Goal: Task Accomplishment & Management: Manage account settings

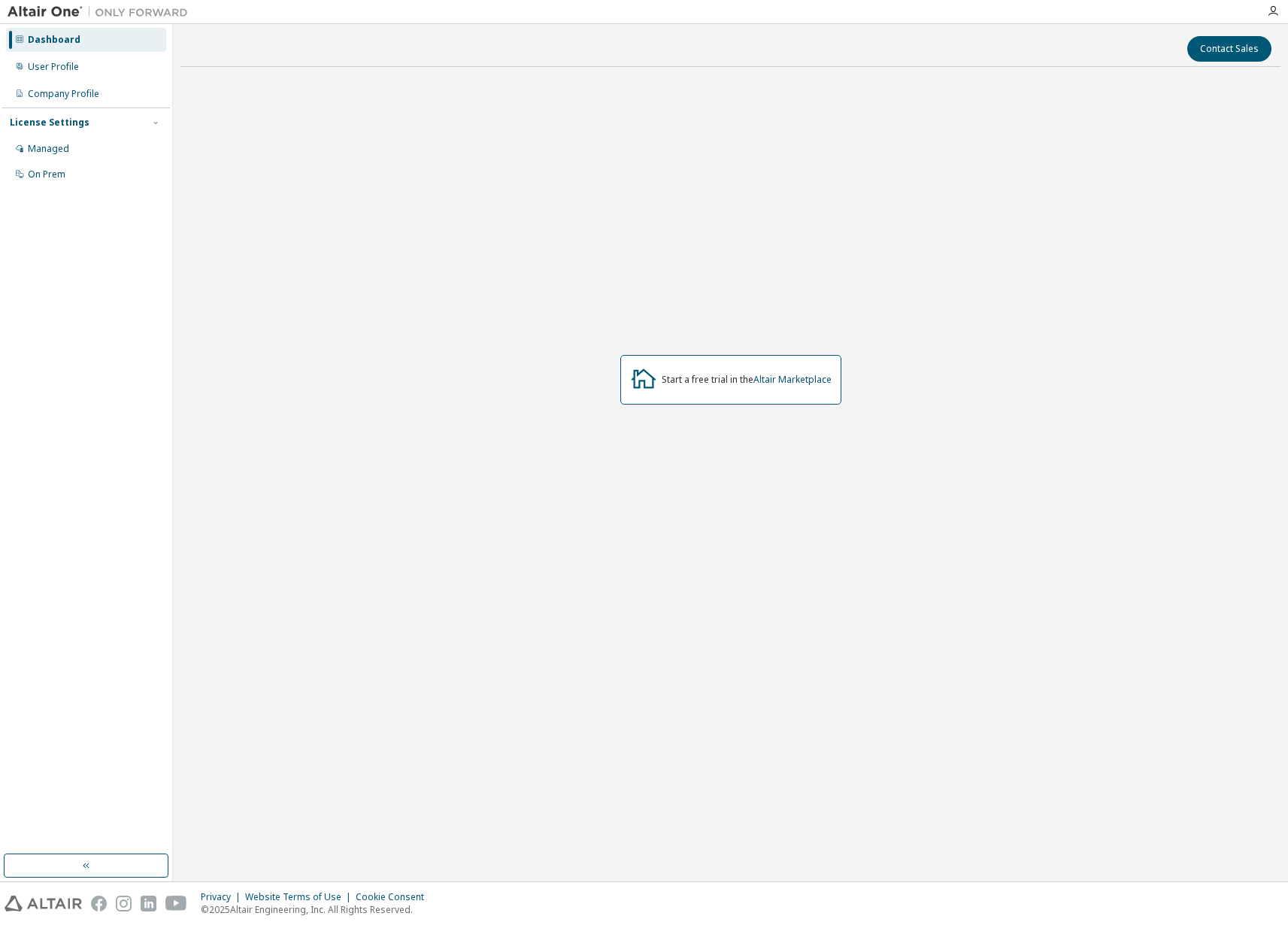
click at [680, 72] on div "Contact Sales Start a free trial in the Altair Marketplace" at bounding box center [731, 453] width 1101 height 843
click at [1268, 7] on icon "button" at bounding box center [1273, 11] width 12 height 12
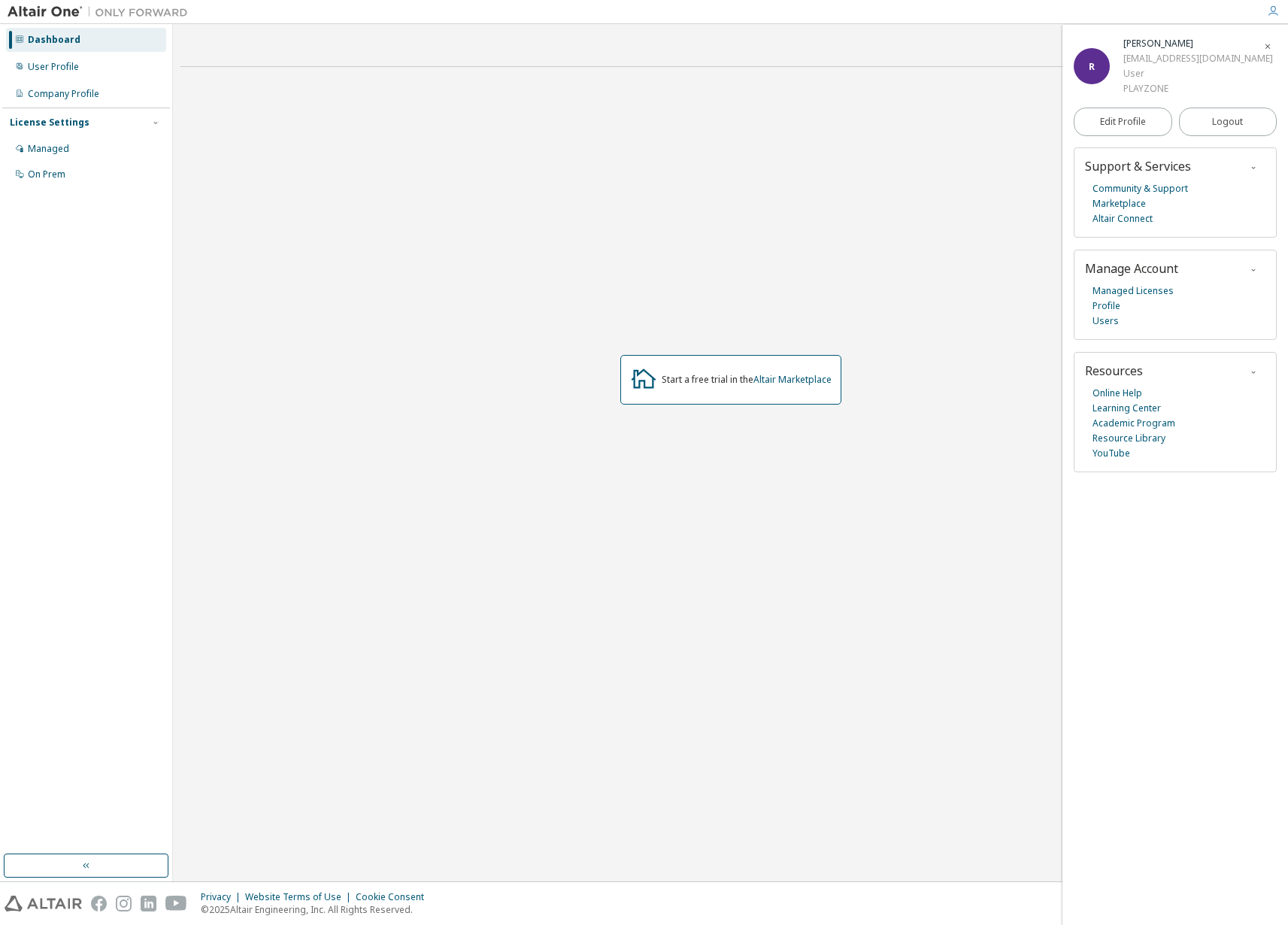
click at [1153, 68] on div "User" at bounding box center [1199, 74] width 150 height 15
click at [724, 258] on div "Start a free trial in the Altair Marketplace" at bounding box center [731, 379] width 1101 height 602
click at [727, 384] on div "Start a free trial in the Altair Marketplace" at bounding box center [747, 379] width 170 height 12
click at [68, 91] on div "Company Profile" at bounding box center [64, 94] width 71 height 12
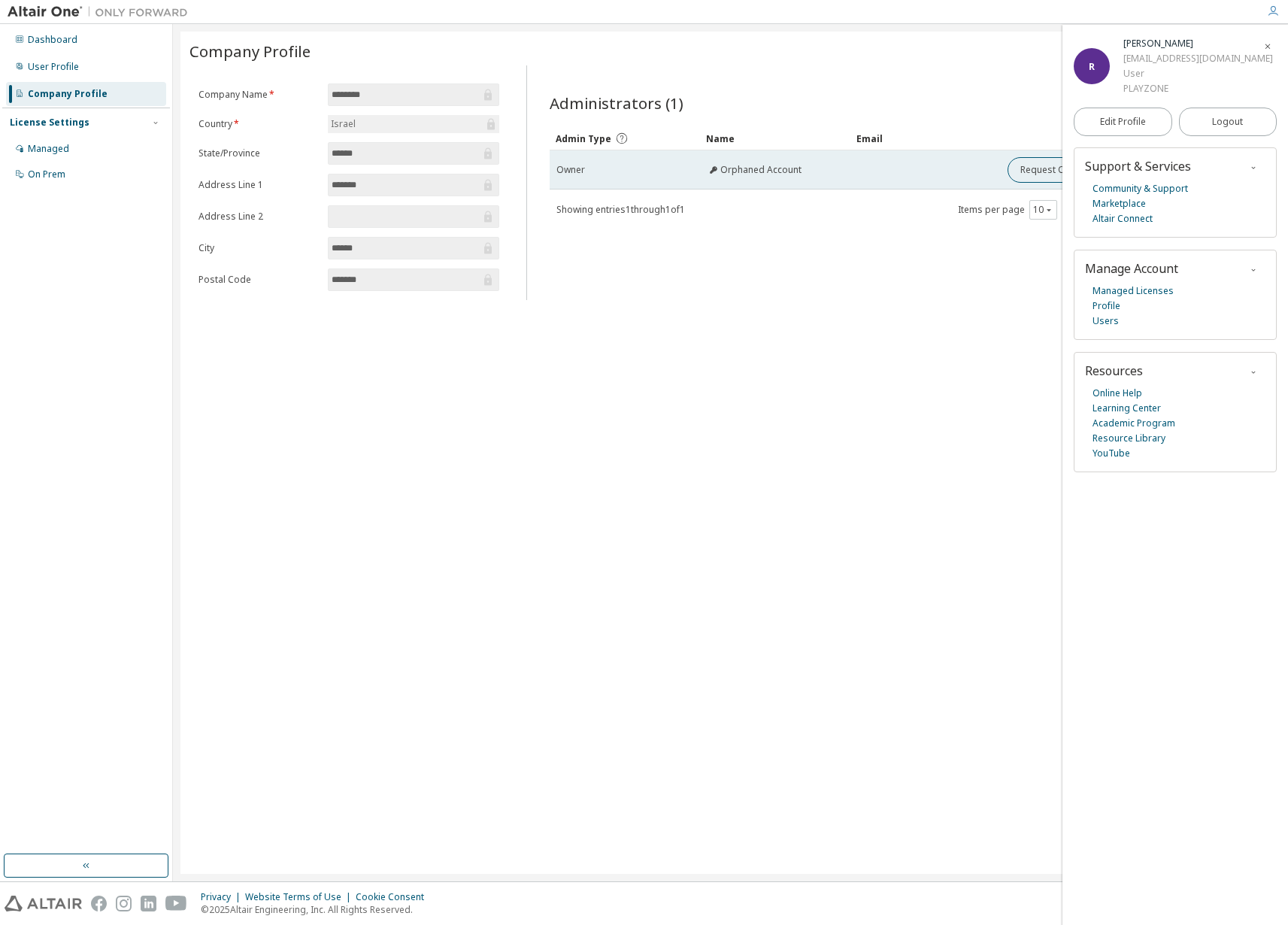
click at [777, 177] on td "Orphaned Account" at bounding box center [775, 170] width 151 height 39
click at [745, 176] on td "Orphaned Account" at bounding box center [775, 170] width 151 height 39
click at [735, 177] on div at bounding box center [735, 177] width 0 height 0
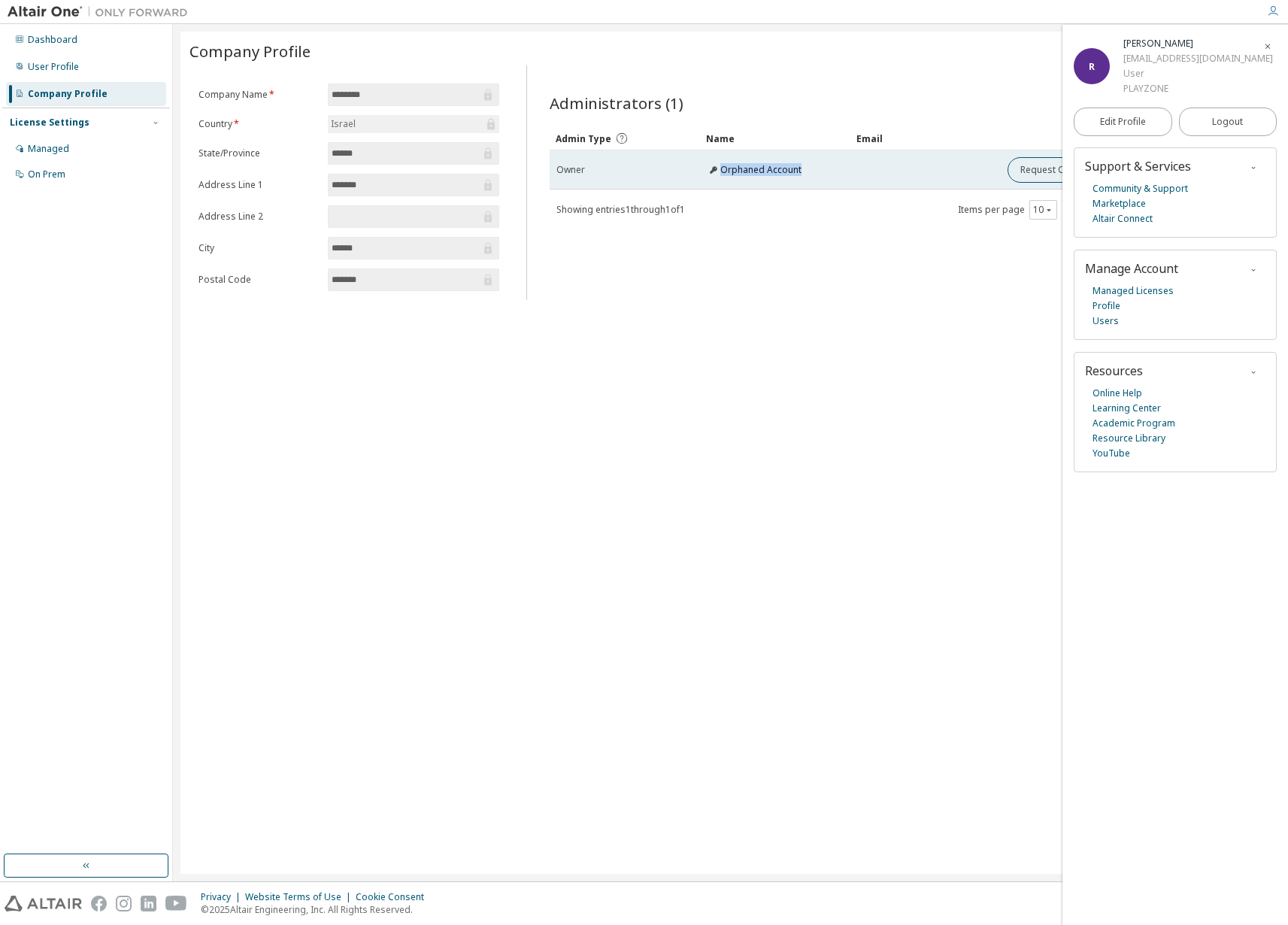
click at [745, 176] on td "Orphaned Account" at bounding box center [775, 170] width 151 height 39
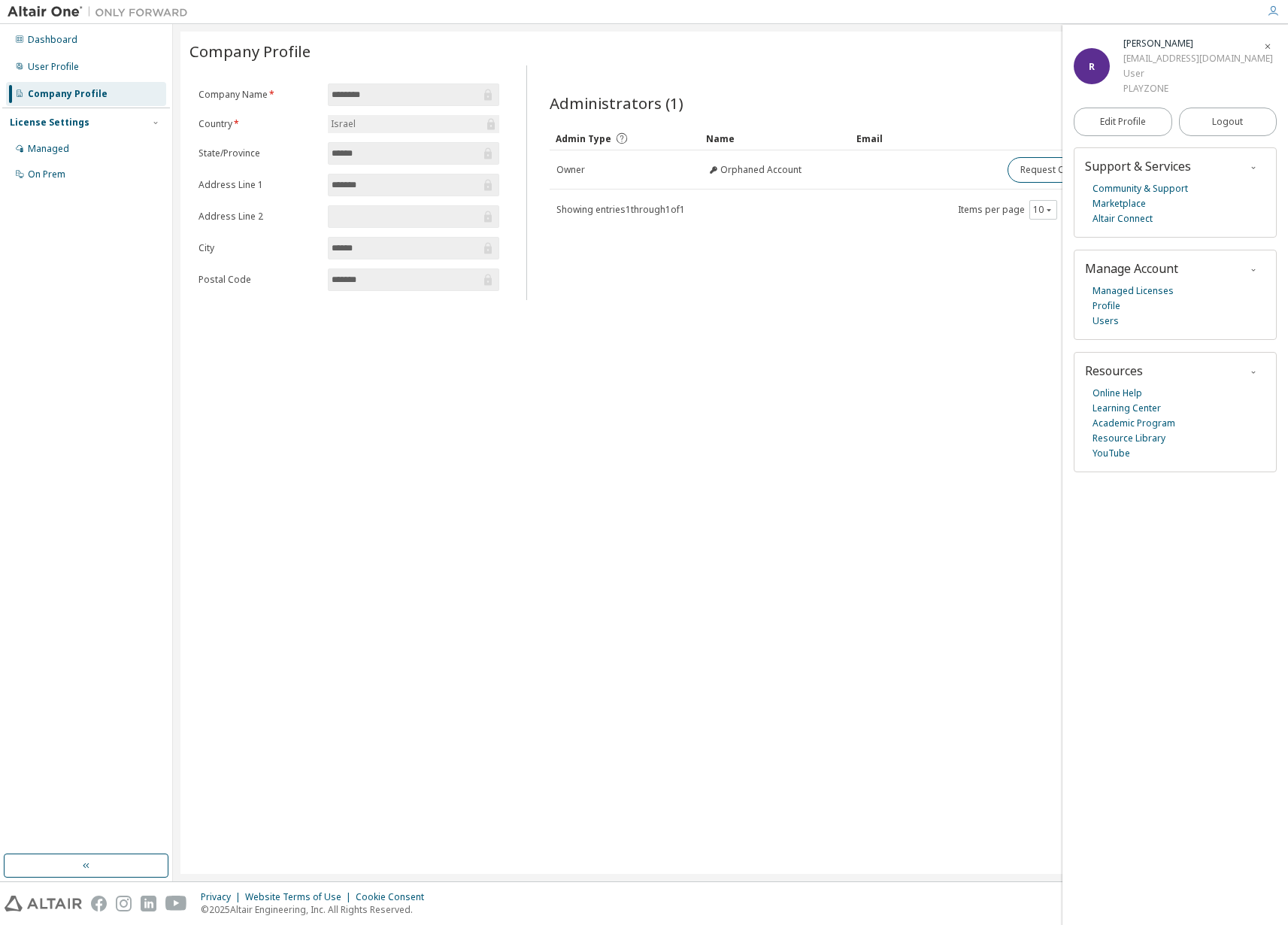
click at [622, 253] on div "Administrators (1) Clear Load Save Save As Field Operator Value Select filter S…" at bounding box center [900, 187] width 736 height 226
click at [1273, 47] on span "button" at bounding box center [1268, 46] width 15 height 24
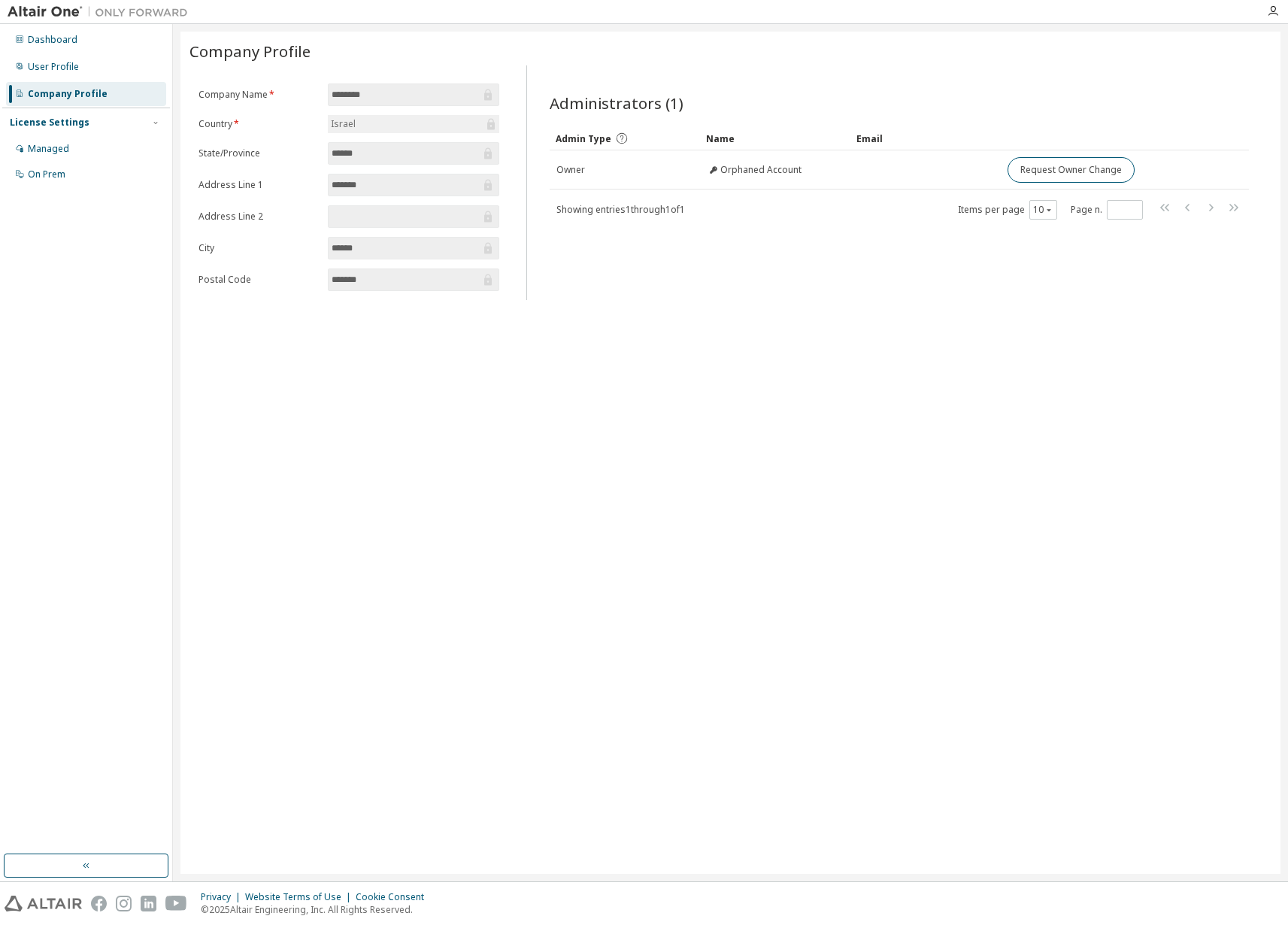
click at [54, 128] on div "License Settings" at bounding box center [49, 123] width 80 height 12
click at [57, 125] on div "License Settings" at bounding box center [49, 123] width 80 height 12
click at [58, 147] on div "Managed" at bounding box center [49, 149] width 41 height 12
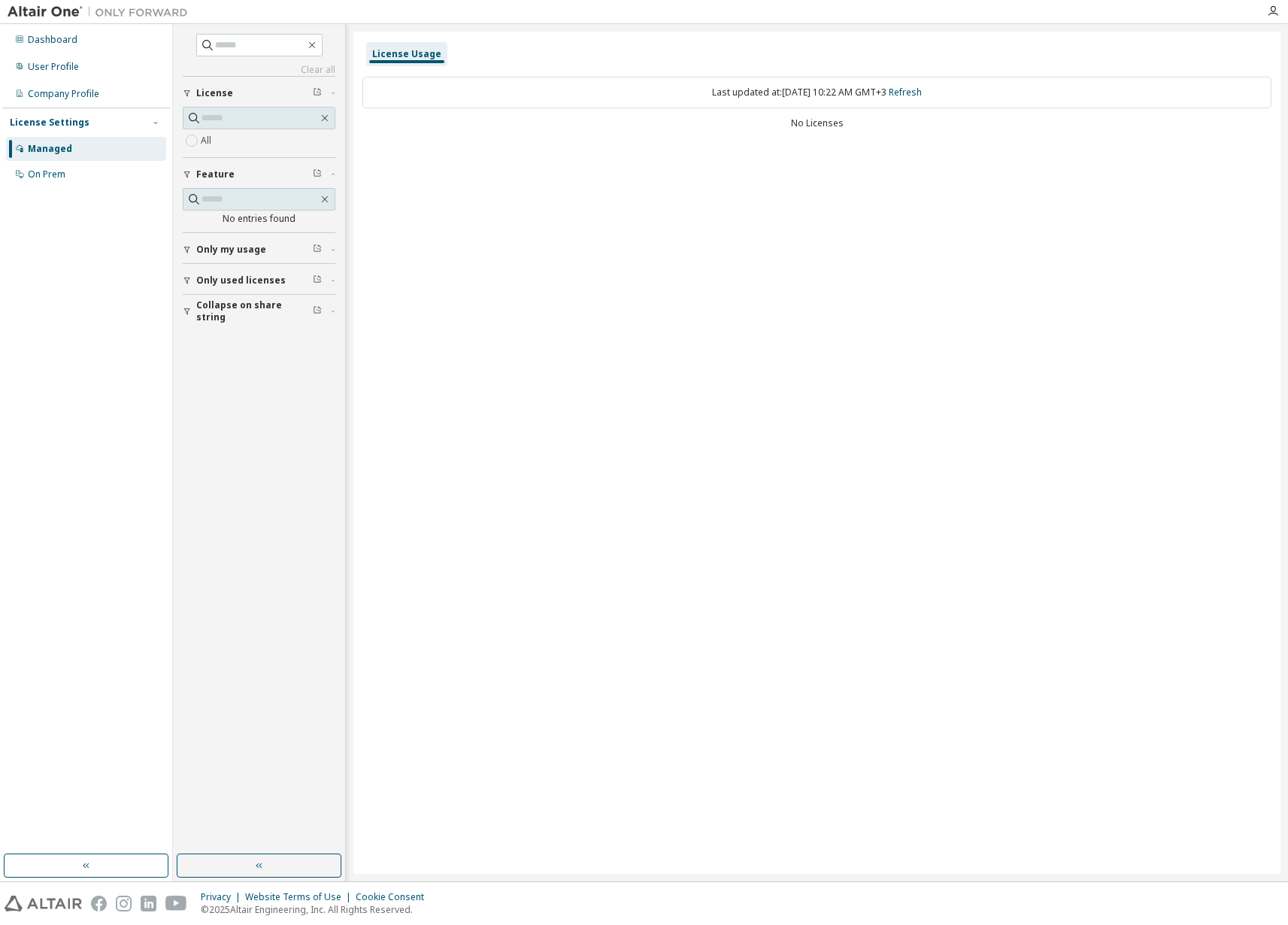
click at [219, 136] on div "All" at bounding box center [258, 140] width 153 height 18
click at [258, 285] on span "Only used licenses" at bounding box center [242, 280] width 90 height 12
click at [249, 358] on span "Collapse on share string" at bounding box center [255, 355] width 117 height 24
click at [72, 71] on div "User Profile" at bounding box center [53, 66] width 51 height 12
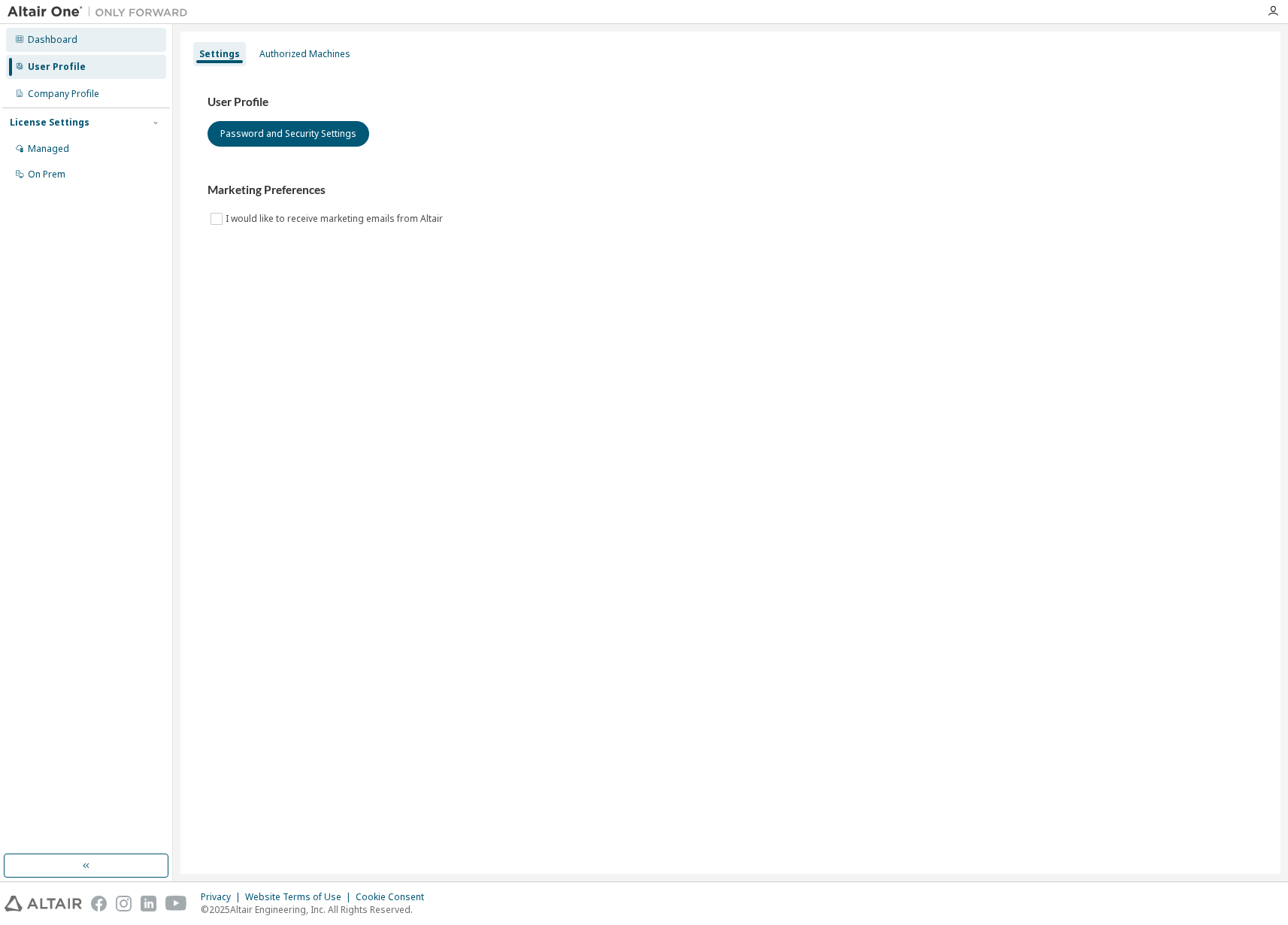
click at [66, 49] on div "Dashboard" at bounding box center [85, 40] width 160 height 24
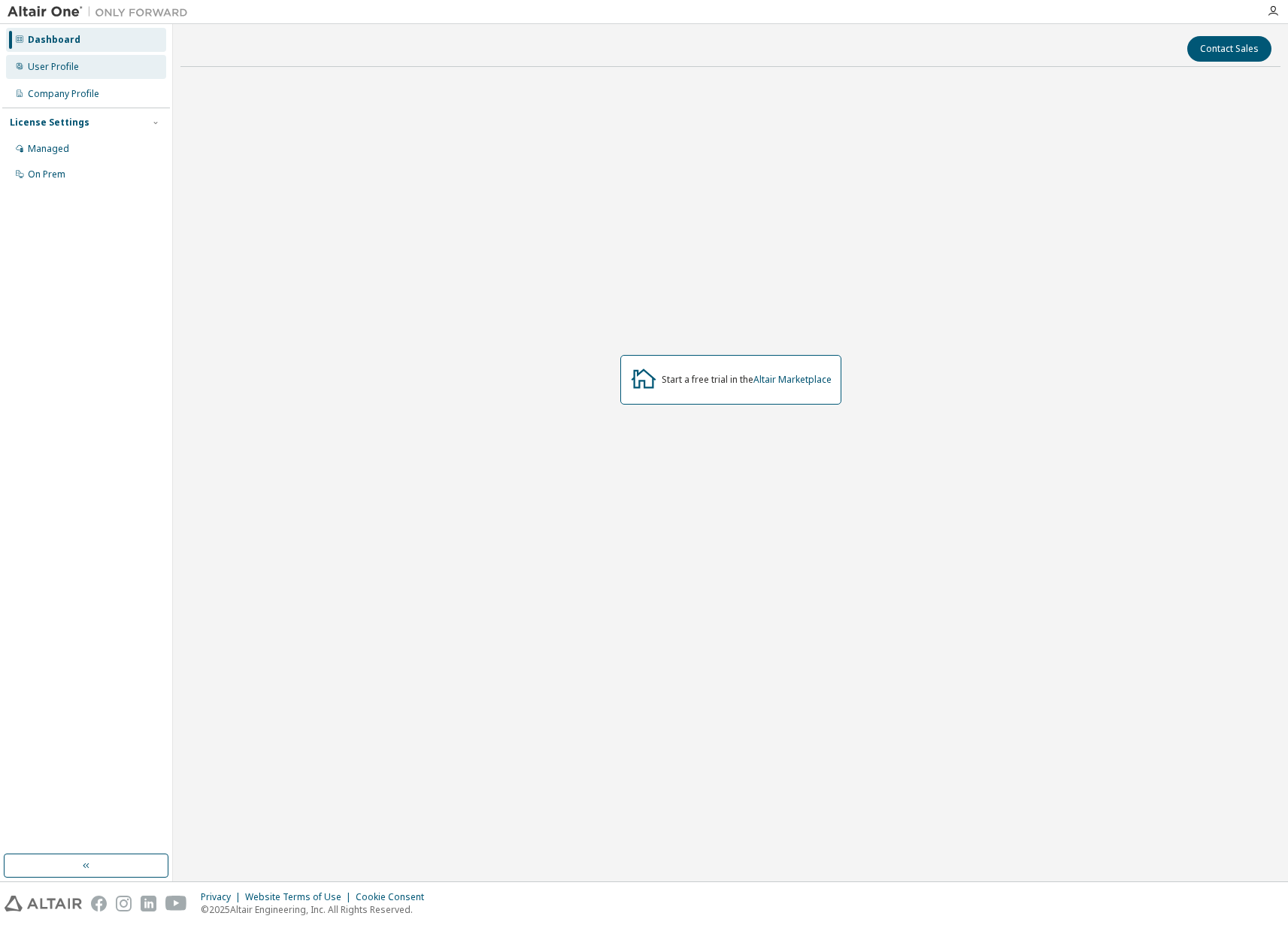
click at [79, 75] on div "User Profile" at bounding box center [85, 67] width 160 height 24
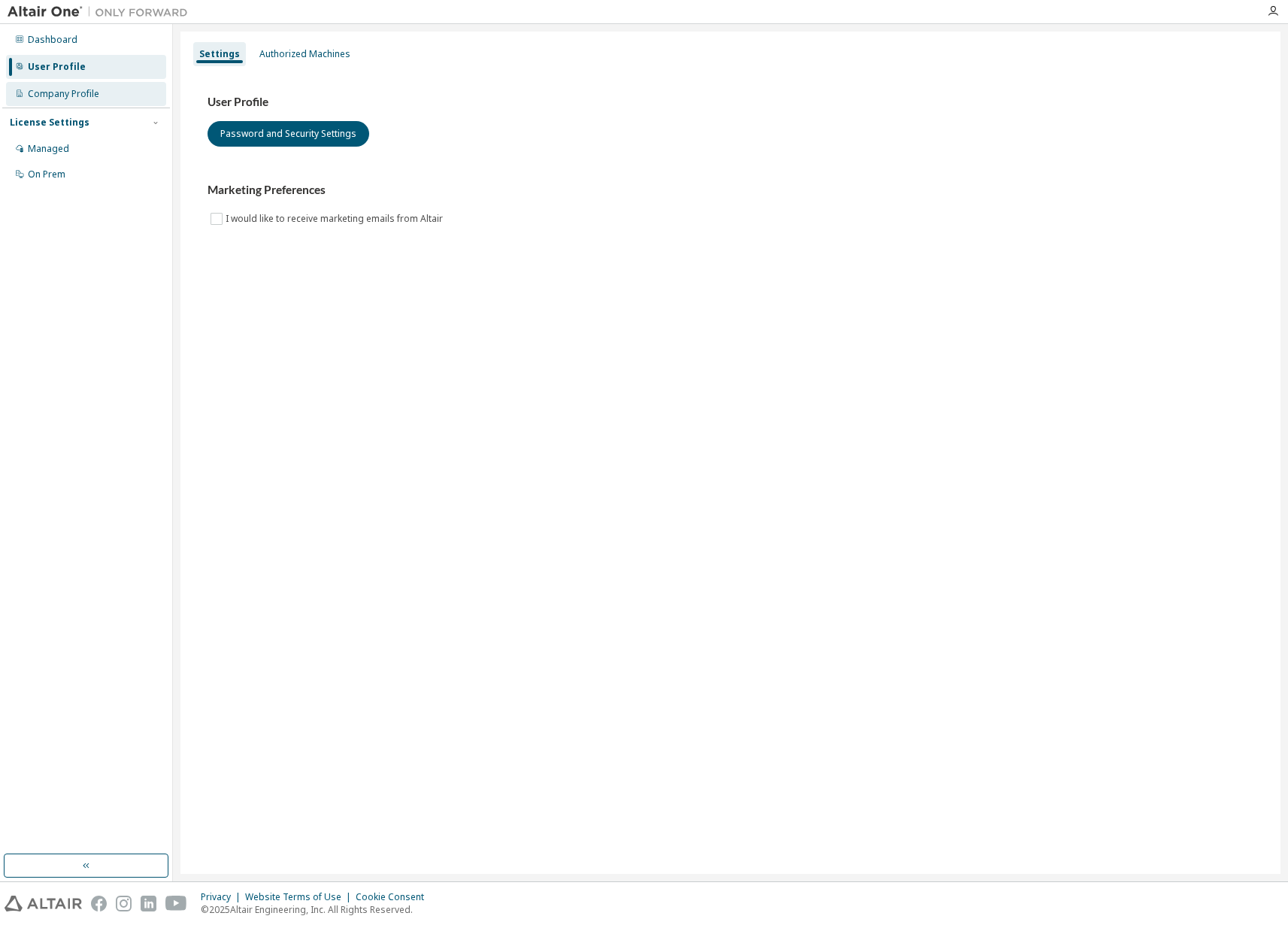
click at [74, 88] on div "Company Profile" at bounding box center [64, 94] width 71 height 12
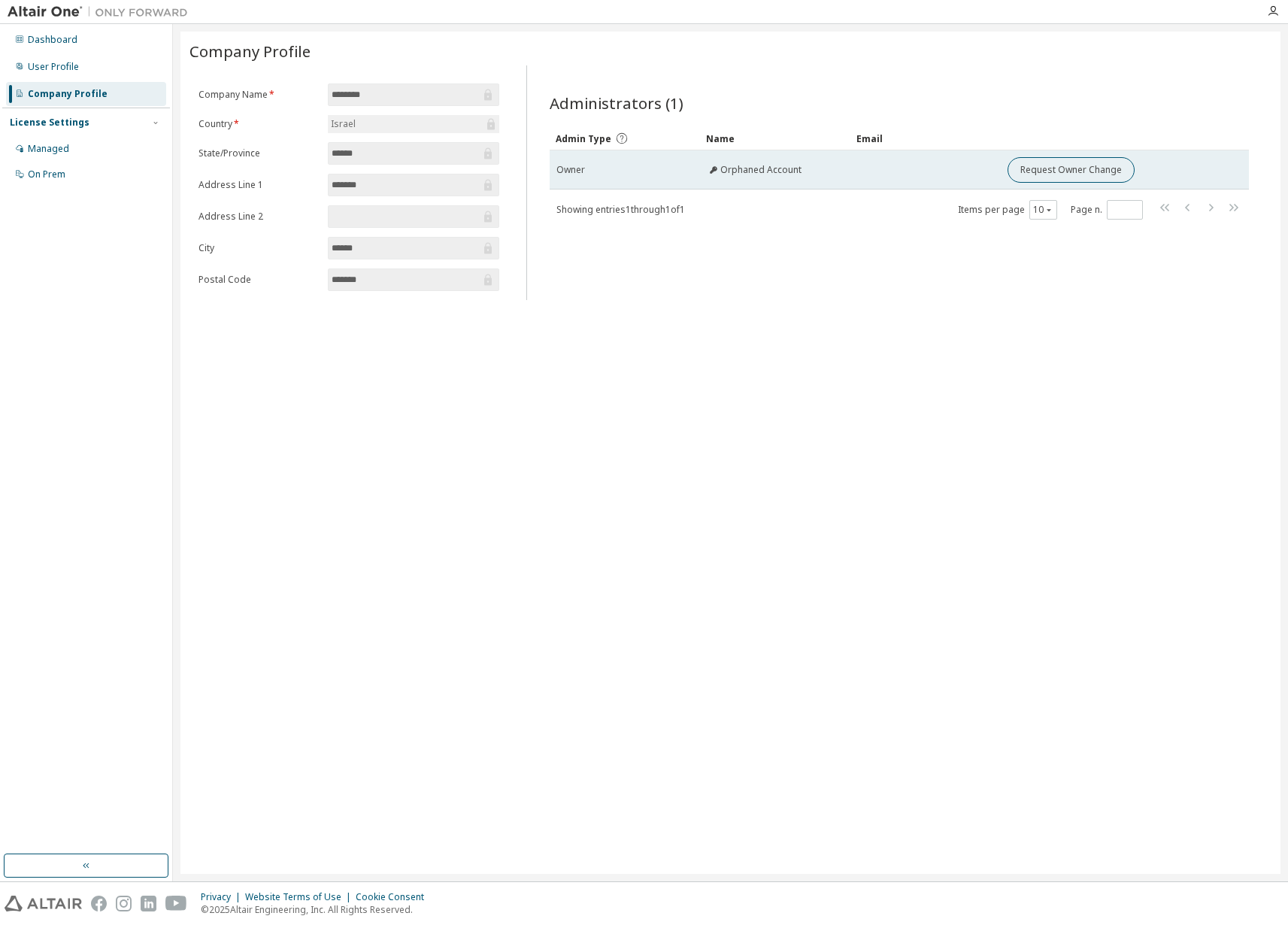
click at [735, 164] on span "Orphaned Account" at bounding box center [761, 169] width 81 height 12
click at [561, 166] on span "Owner" at bounding box center [571, 169] width 29 height 12
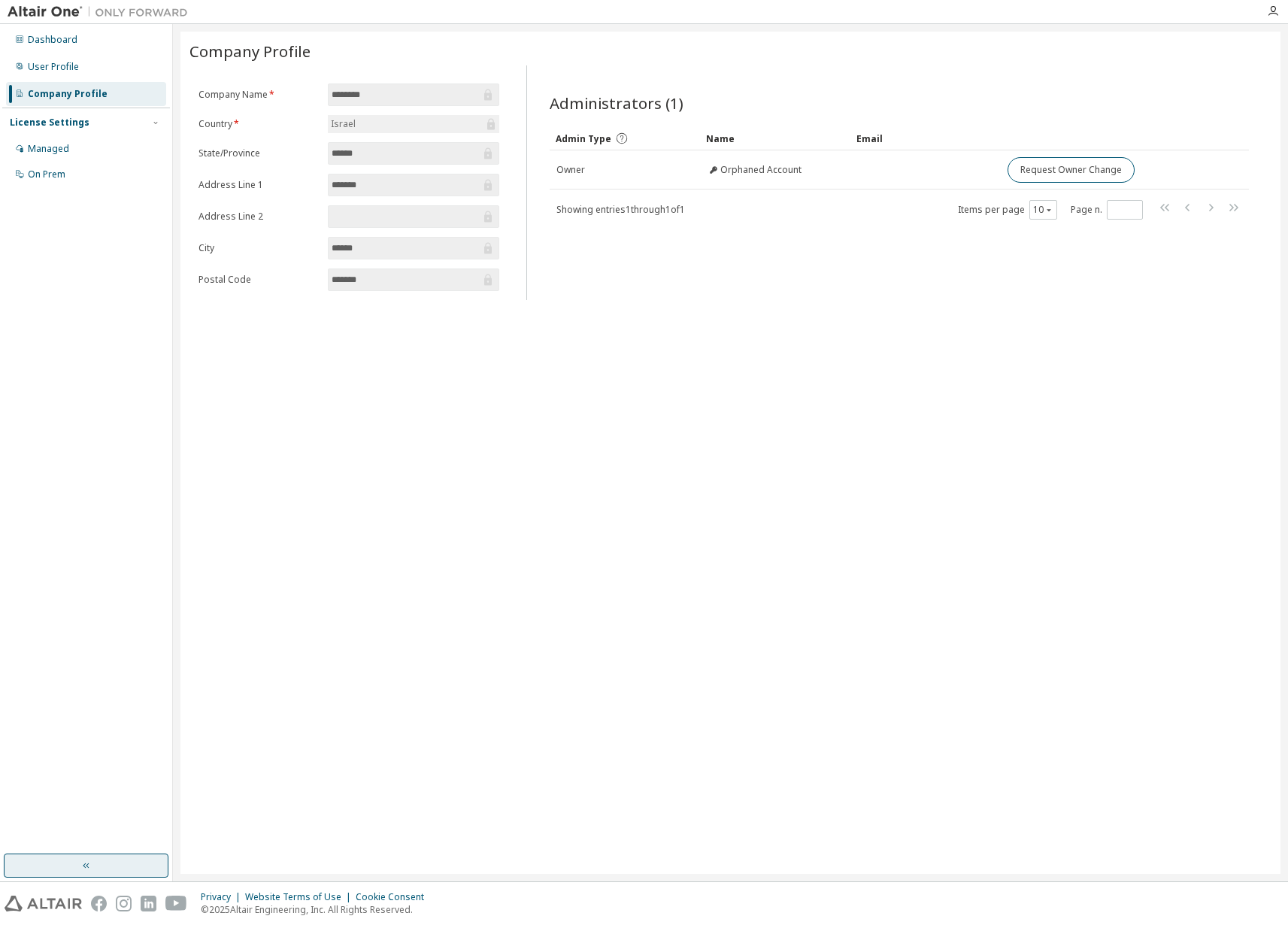
click at [80, 870] on icon "button" at bounding box center [86, 865] width 12 height 12
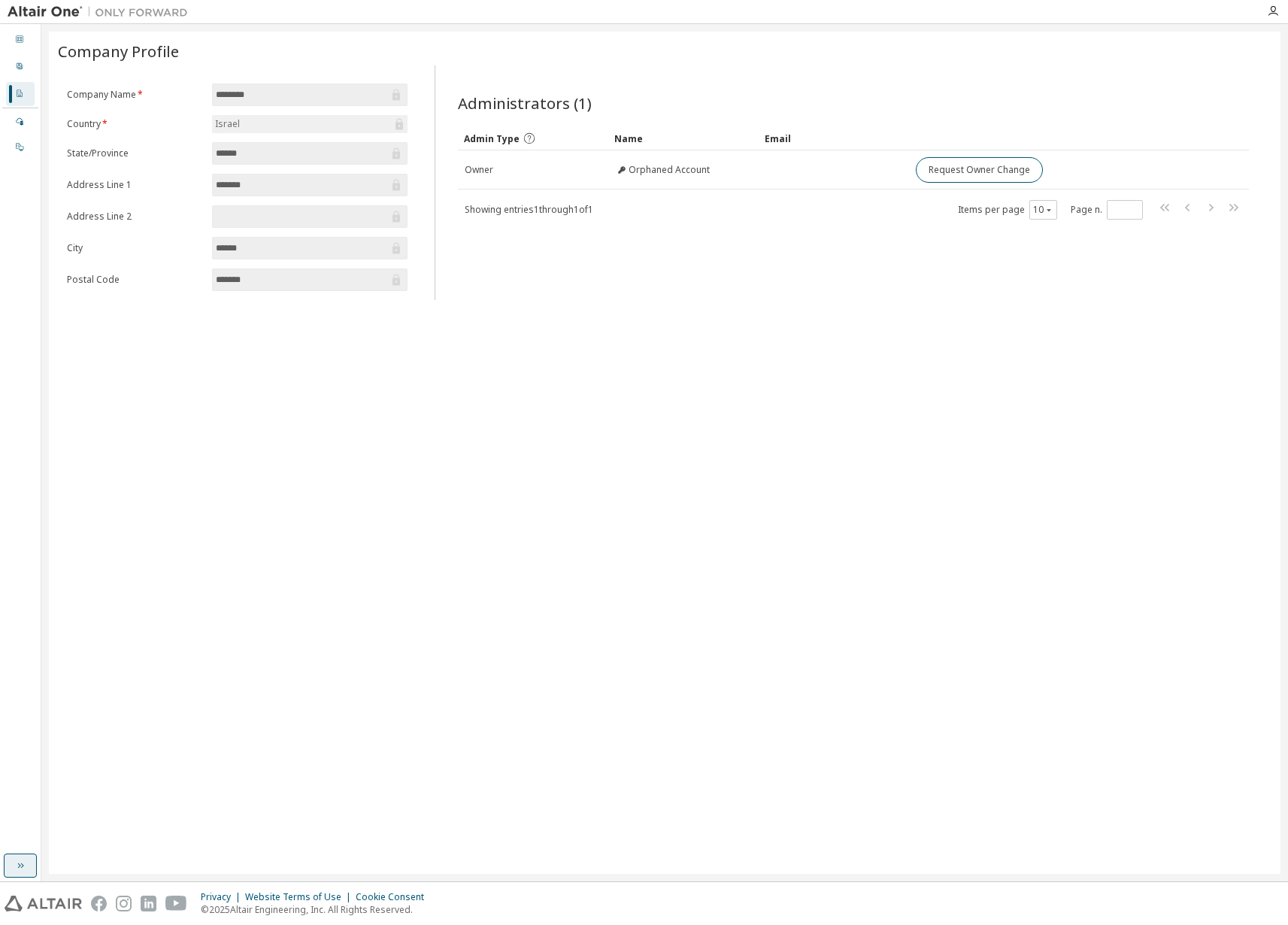
click at [22, 869] on icon "button" at bounding box center [20, 865] width 12 height 12
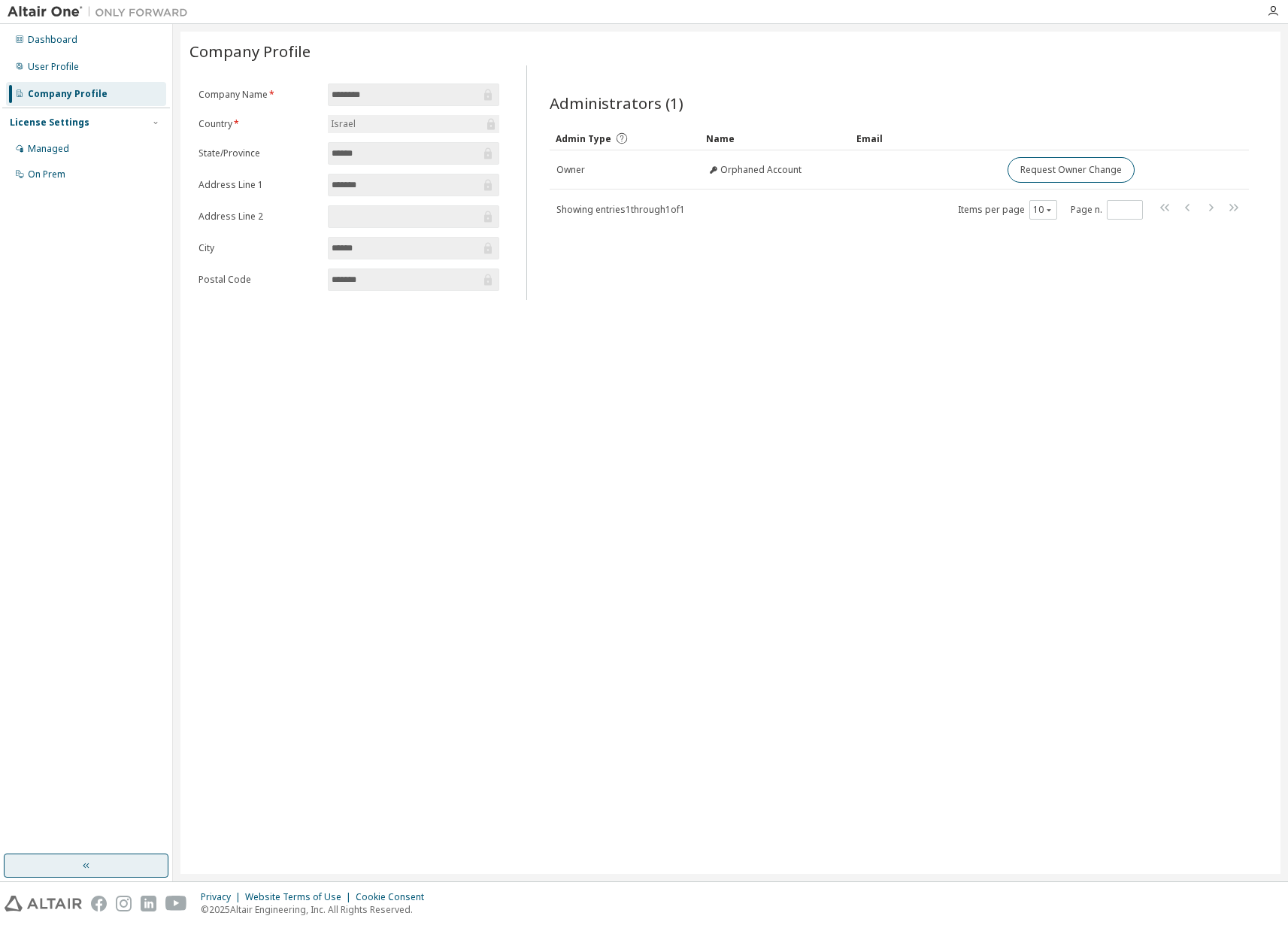
click at [58, 912] on div "Privacy Website Terms of Use Cookie Consent © 2025 Altair Engineering, Inc. All…" at bounding box center [644, 904] width 1288 height 43
click at [63, 906] on img at bounding box center [43, 903] width 78 height 16
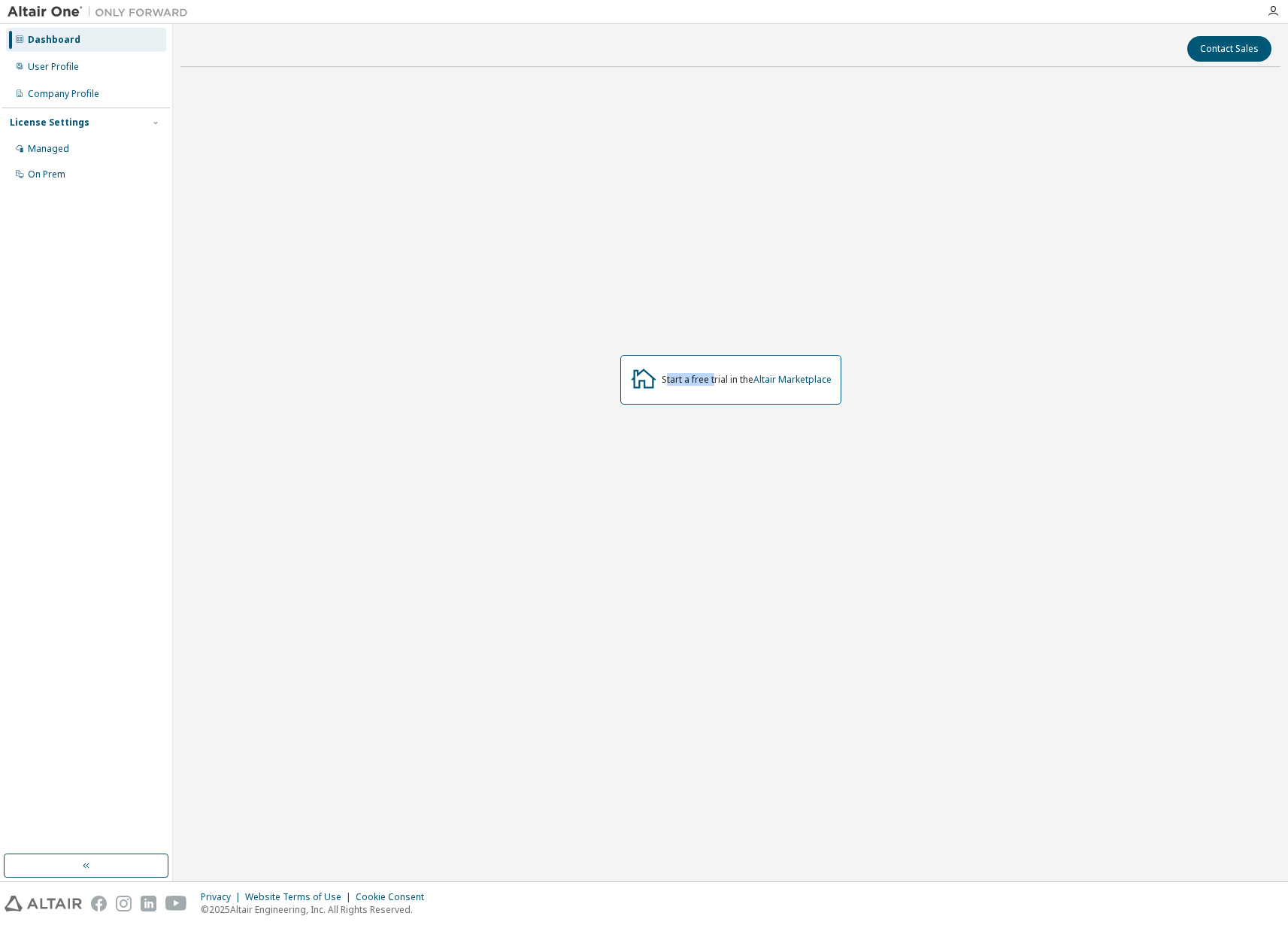
drag, startPoint x: 665, startPoint y: 383, endPoint x: 733, endPoint y: 385, distance: 68.0
click at [733, 385] on div "Start a free trial in the Altair Marketplace" at bounding box center [747, 379] width 170 height 12
click at [51, 148] on div "Managed" at bounding box center [49, 149] width 41 height 12
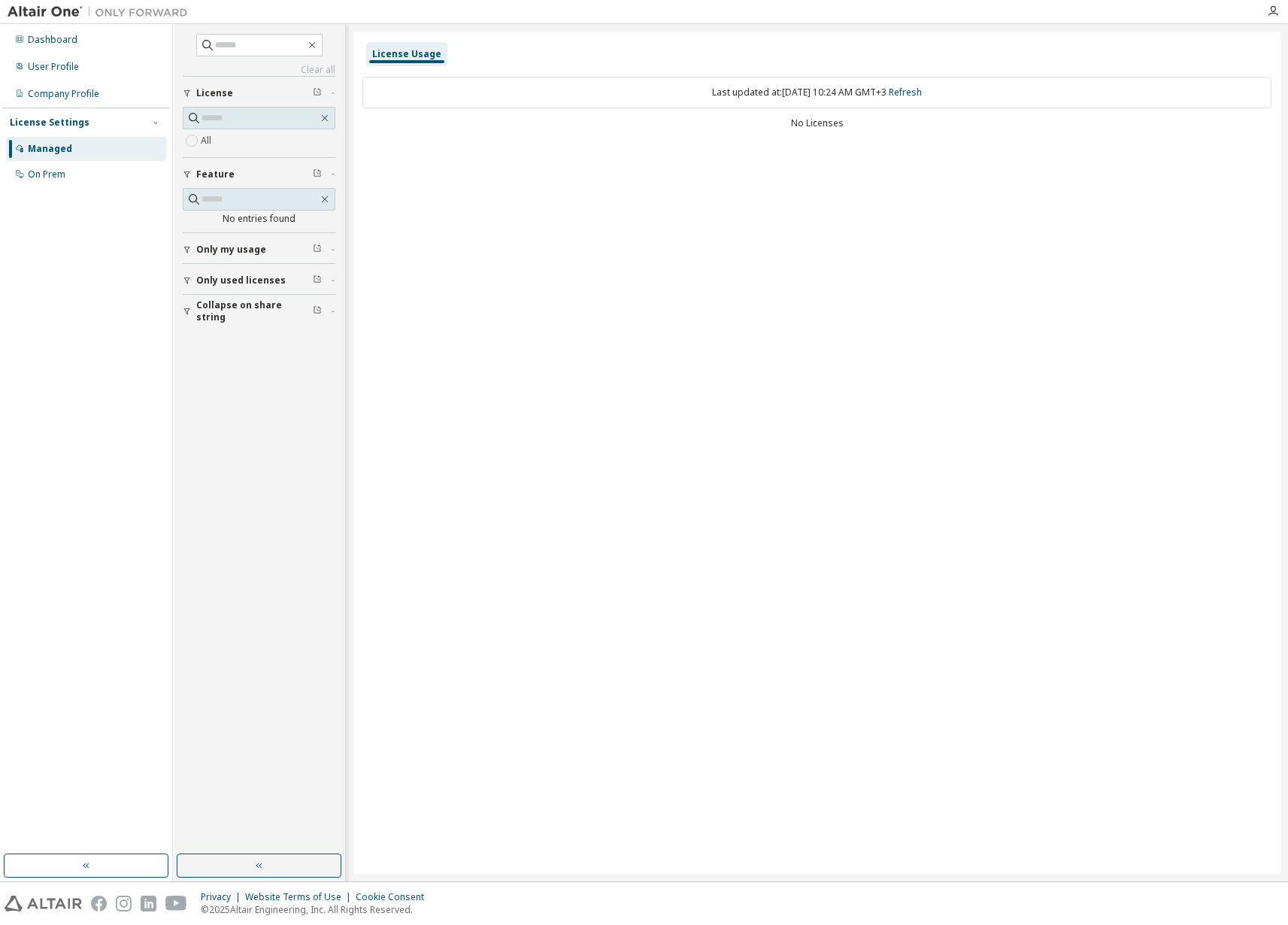
click at [52, 117] on div "License Settings" at bounding box center [49, 123] width 80 height 12
drag, startPoint x: 64, startPoint y: 95, endPoint x: 67, endPoint y: 88, distance: 7.6
click at [64, 95] on div "Company Profile" at bounding box center [64, 94] width 71 height 12
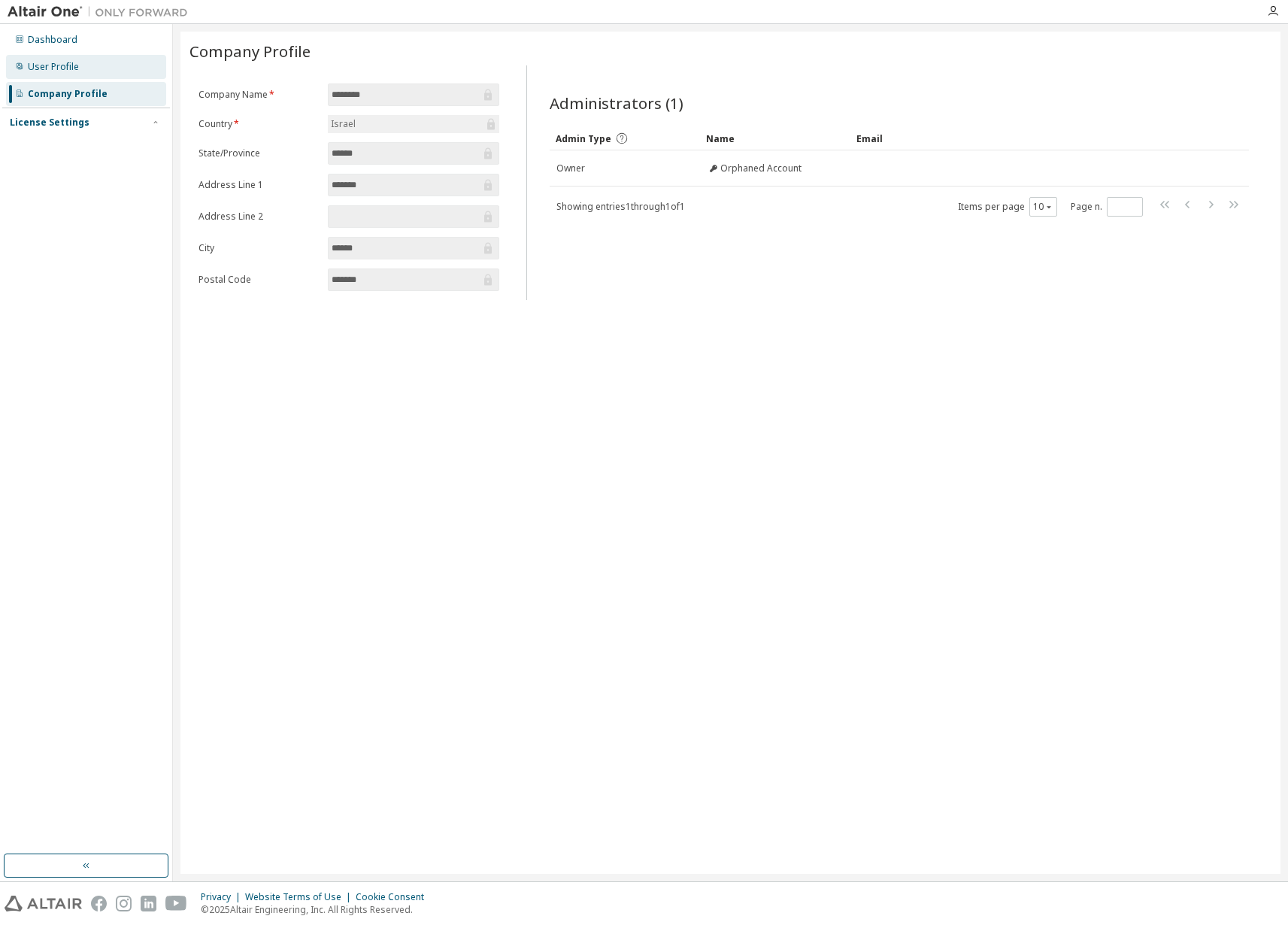
click at [63, 70] on div "User Profile" at bounding box center [53, 66] width 51 height 12
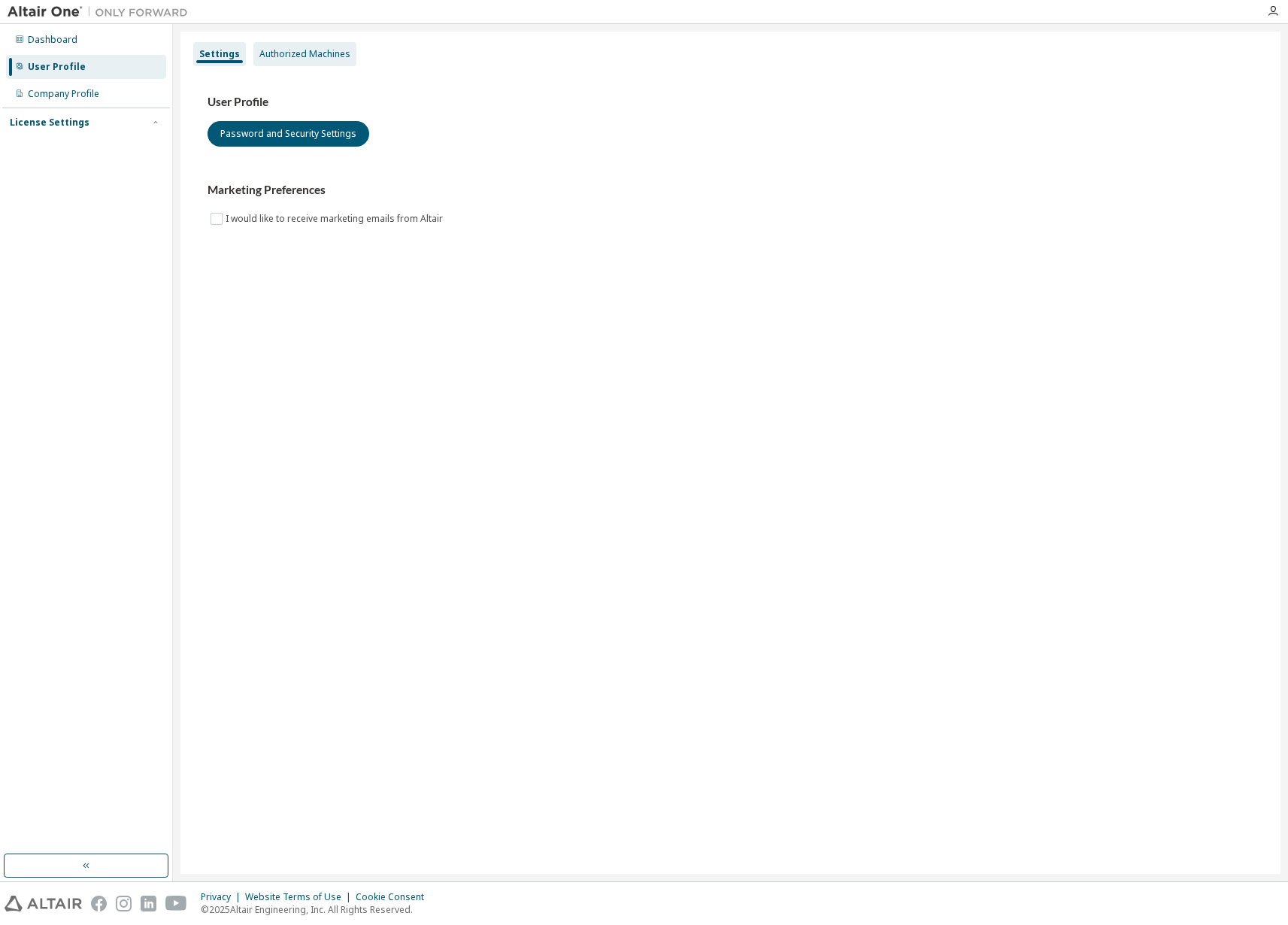
click at [270, 51] on div "Authorized Machines" at bounding box center [304, 53] width 91 height 12
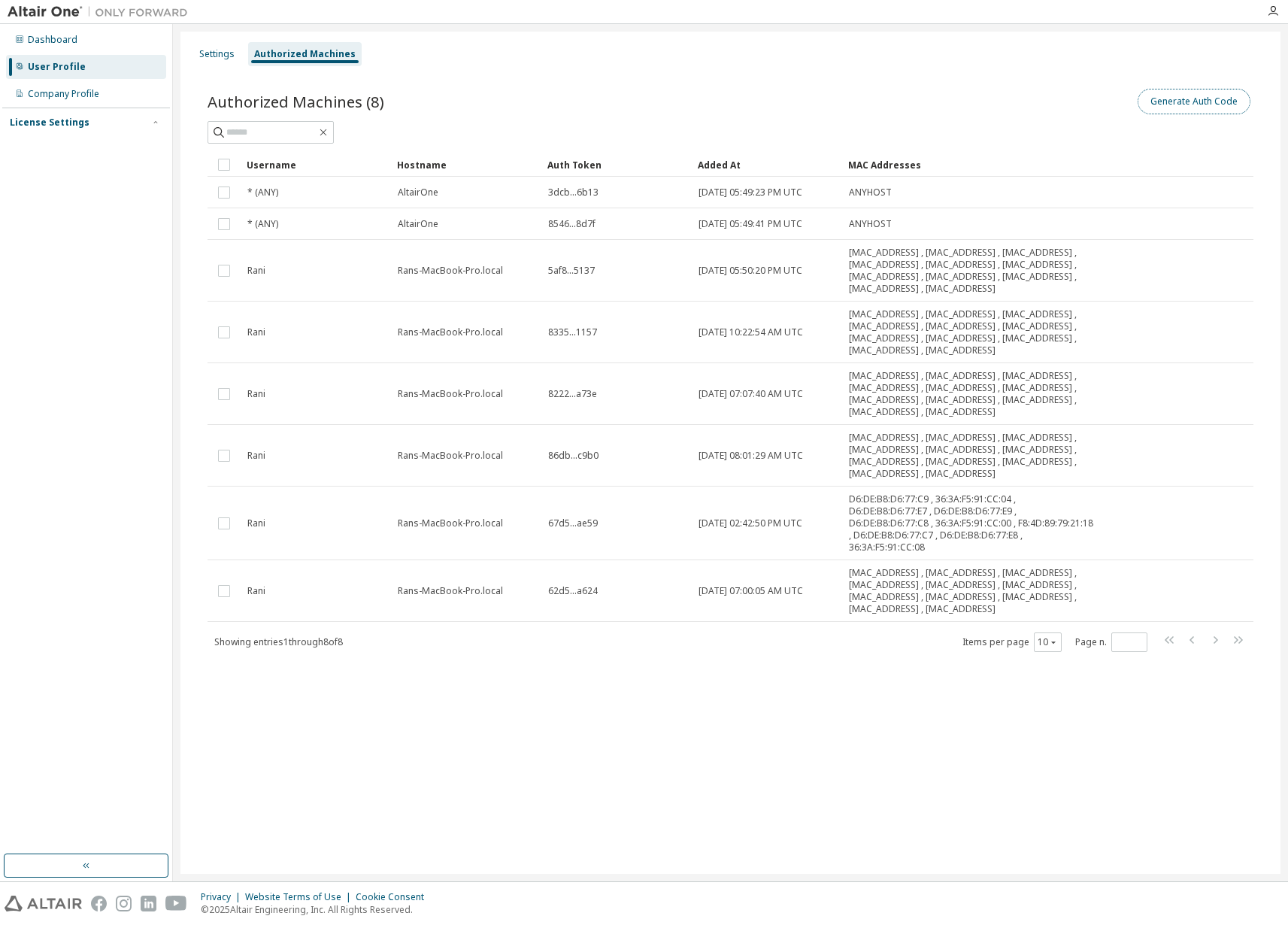
click at [1196, 106] on button "Generate Auth Code" at bounding box center [1194, 101] width 113 height 25
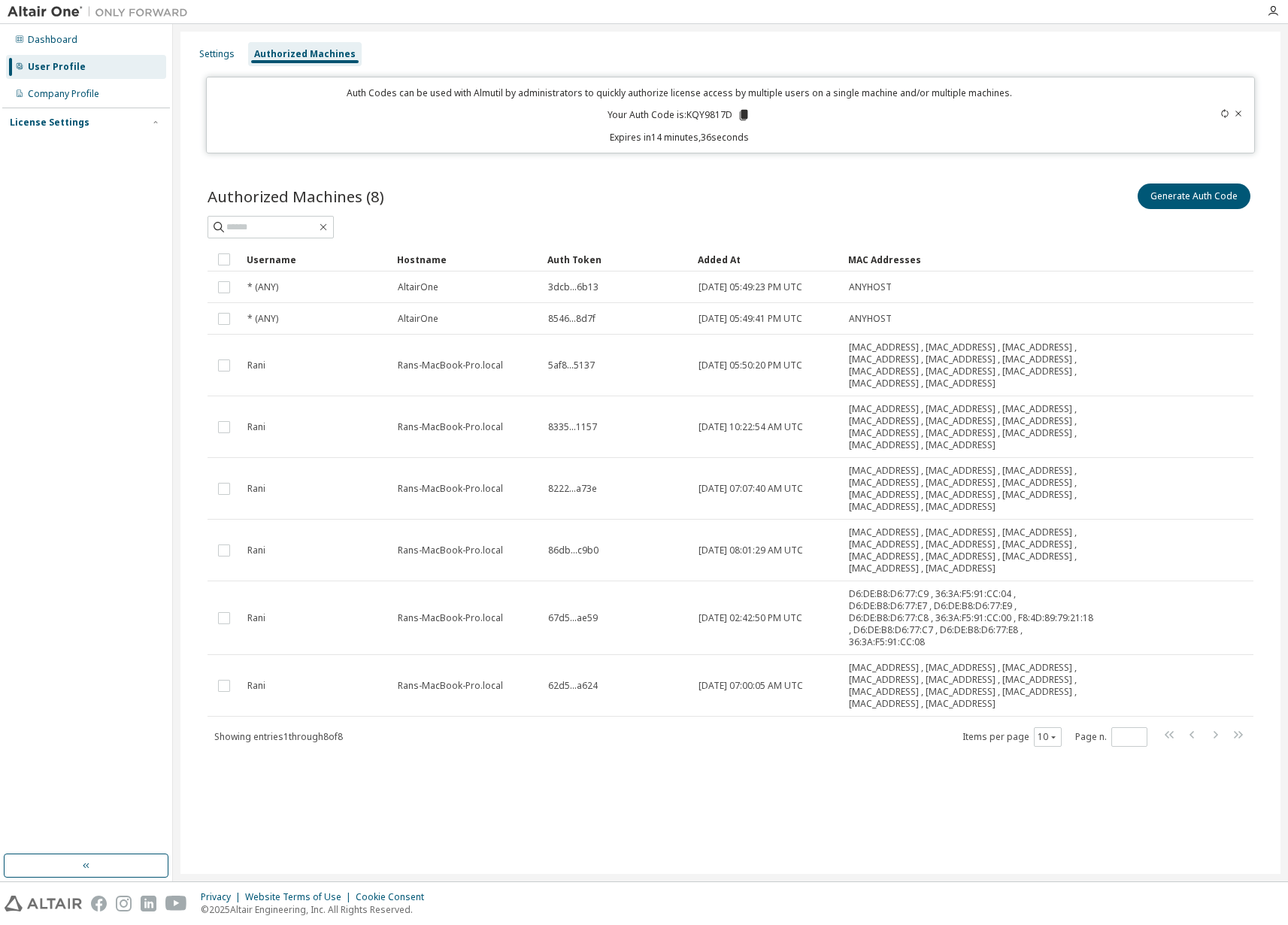
click at [746, 111] on icon at bounding box center [744, 114] width 8 height 10
click at [698, 113] on p "Your Auth Code is: KQY9817D" at bounding box center [679, 115] width 143 height 13
copy p "KQY9817D"
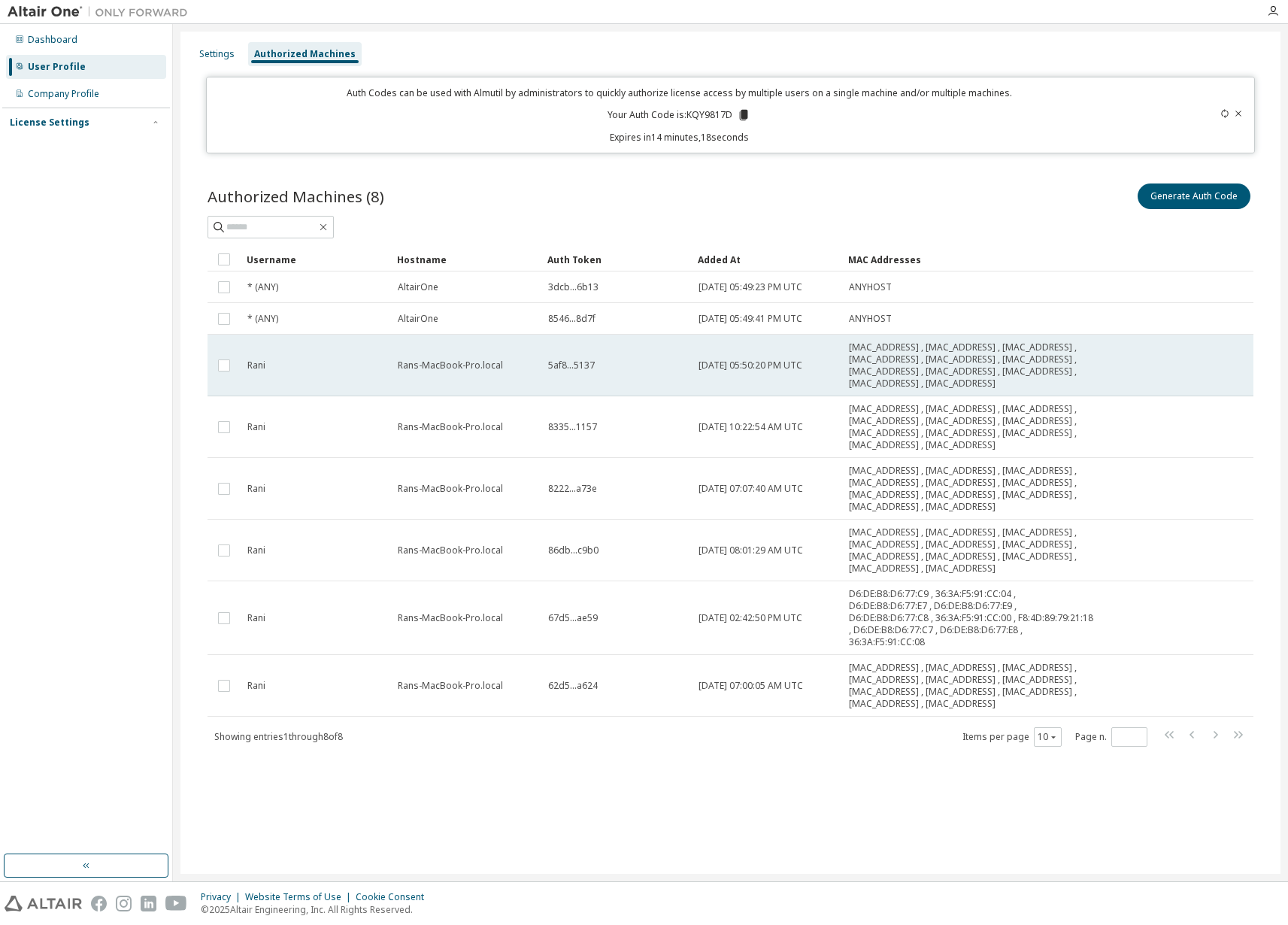
click at [292, 396] on td "Rani" at bounding box center [315, 366] width 151 height 62
click at [300, 392] on td "Rani" at bounding box center [315, 366] width 151 height 62
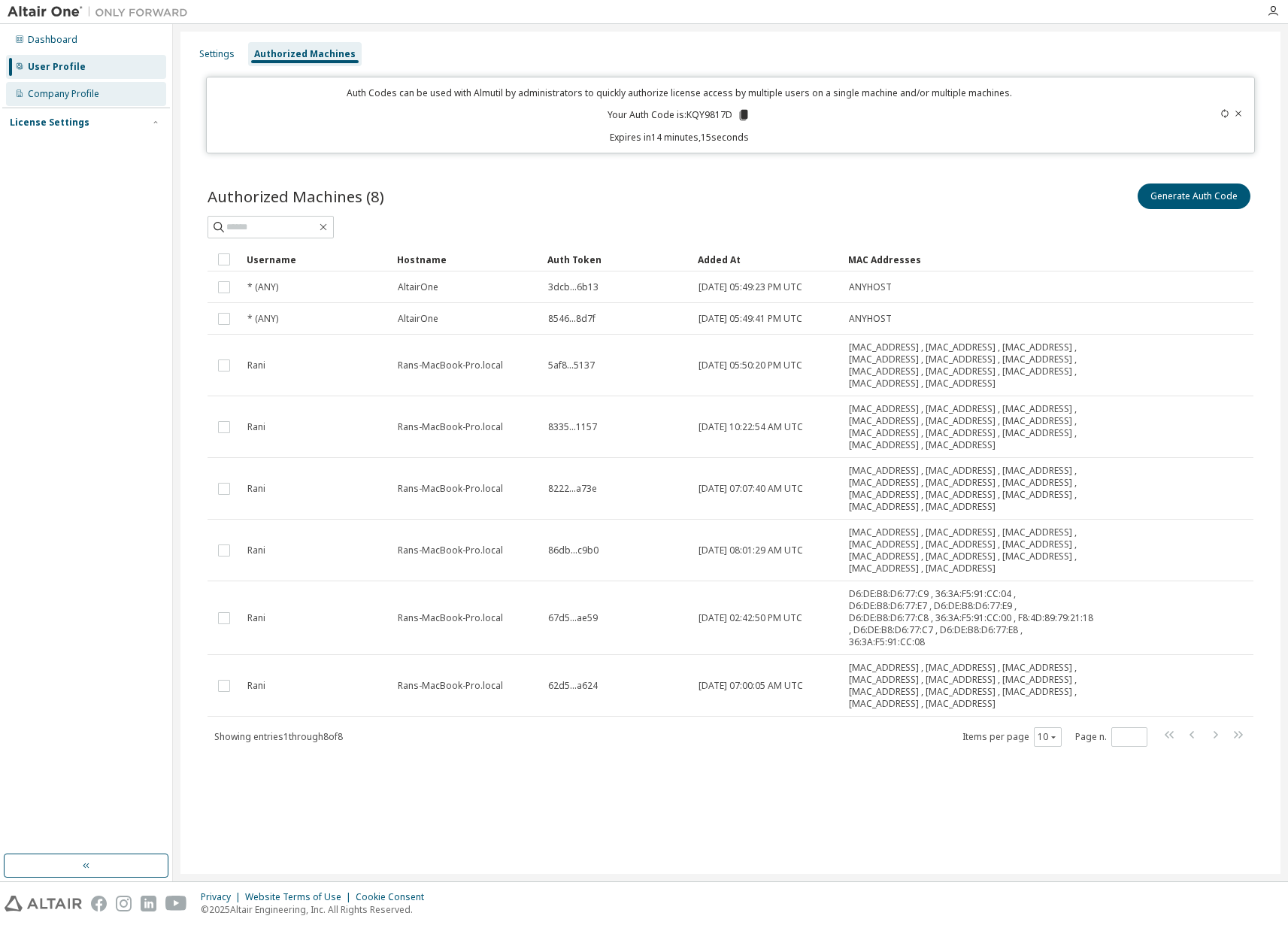
click at [71, 88] on div "Company Profile" at bounding box center [64, 94] width 71 height 12
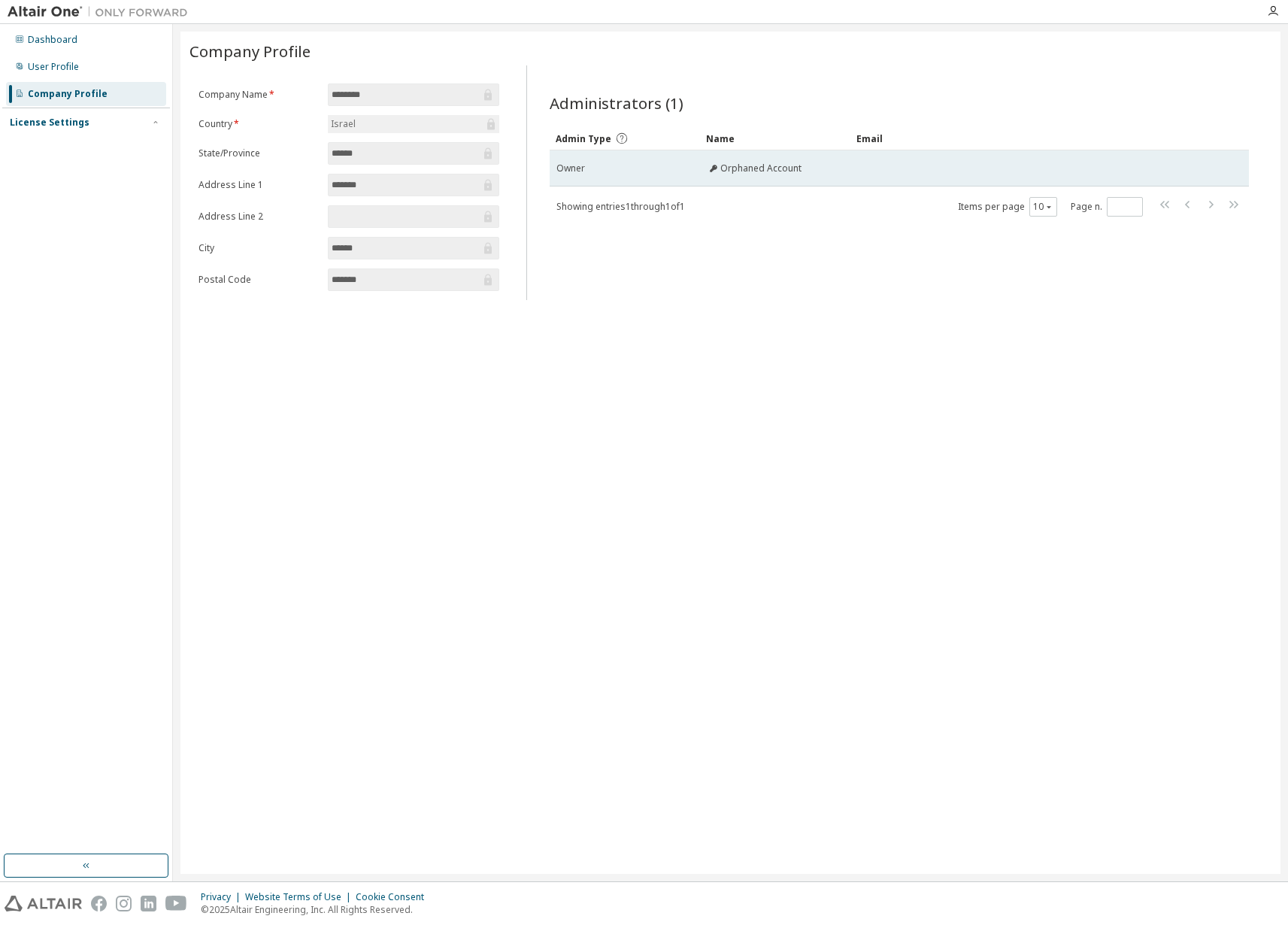
click at [688, 174] on div "Owner" at bounding box center [625, 169] width 137 height 12
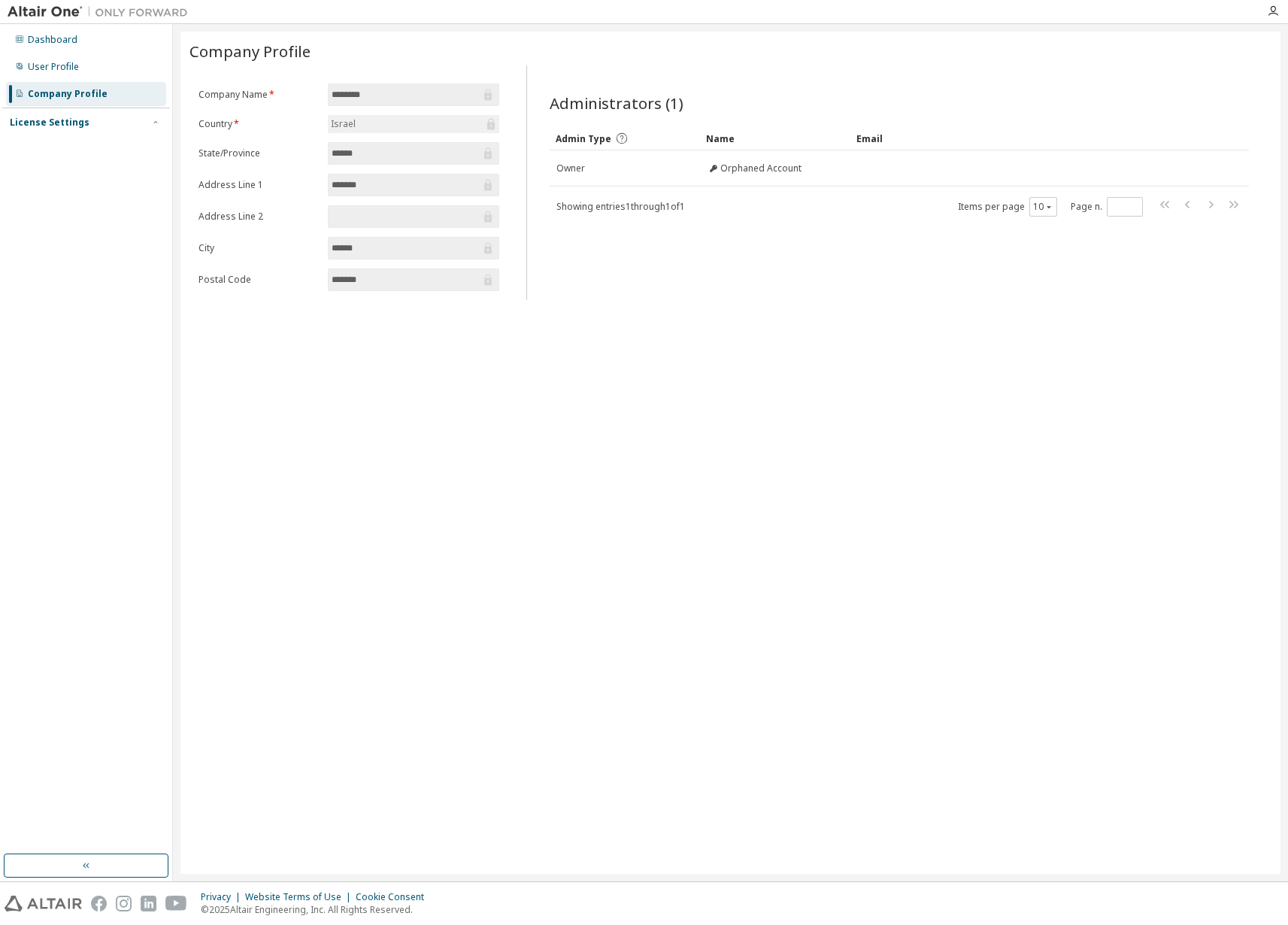
click at [95, 126] on div "License Settings" at bounding box center [85, 123] width 153 height 13
click at [50, 152] on div "Managed" at bounding box center [49, 149] width 41 height 12
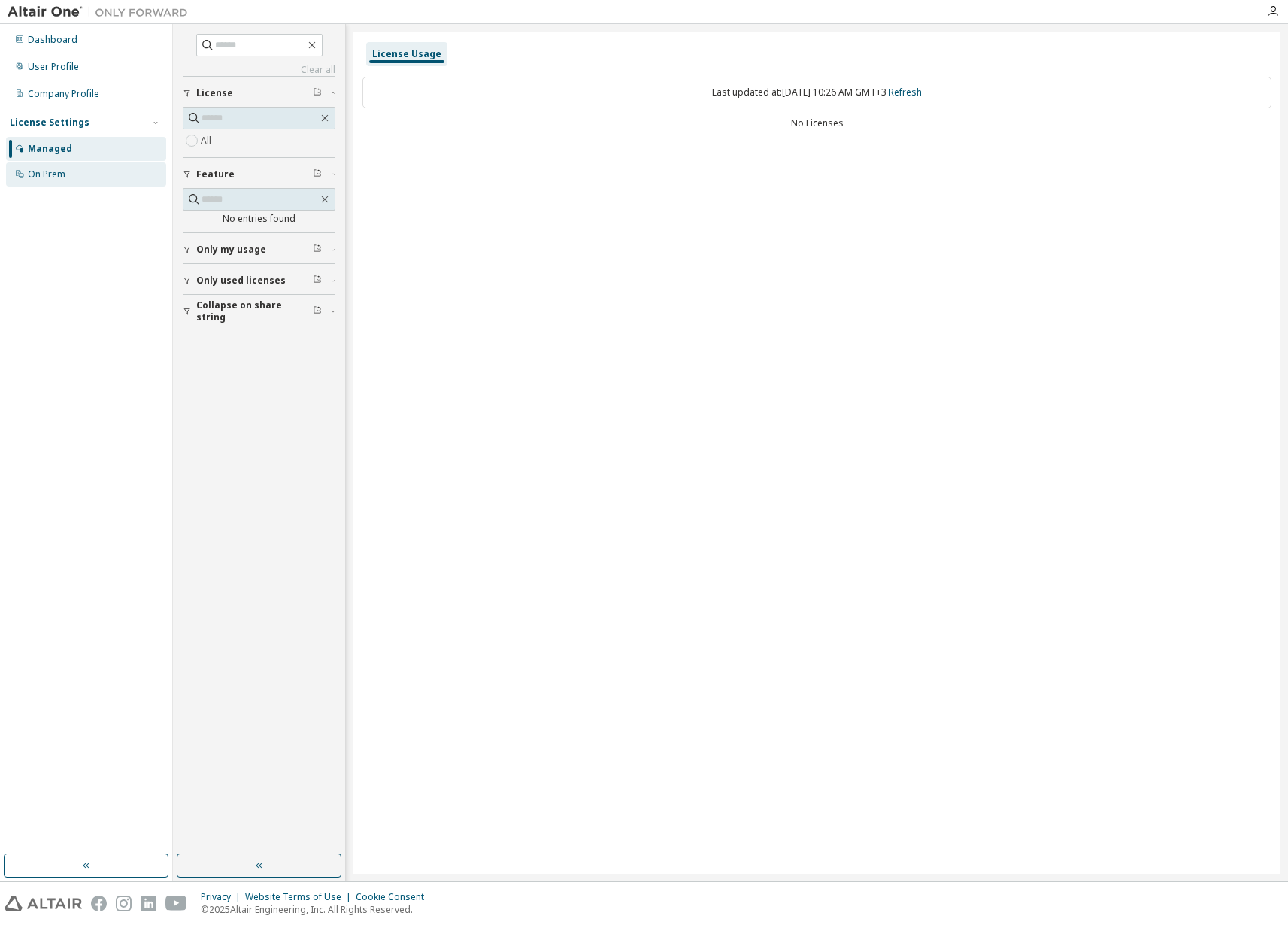
click at [51, 171] on div "On Prem" at bounding box center [47, 174] width 37 height 12
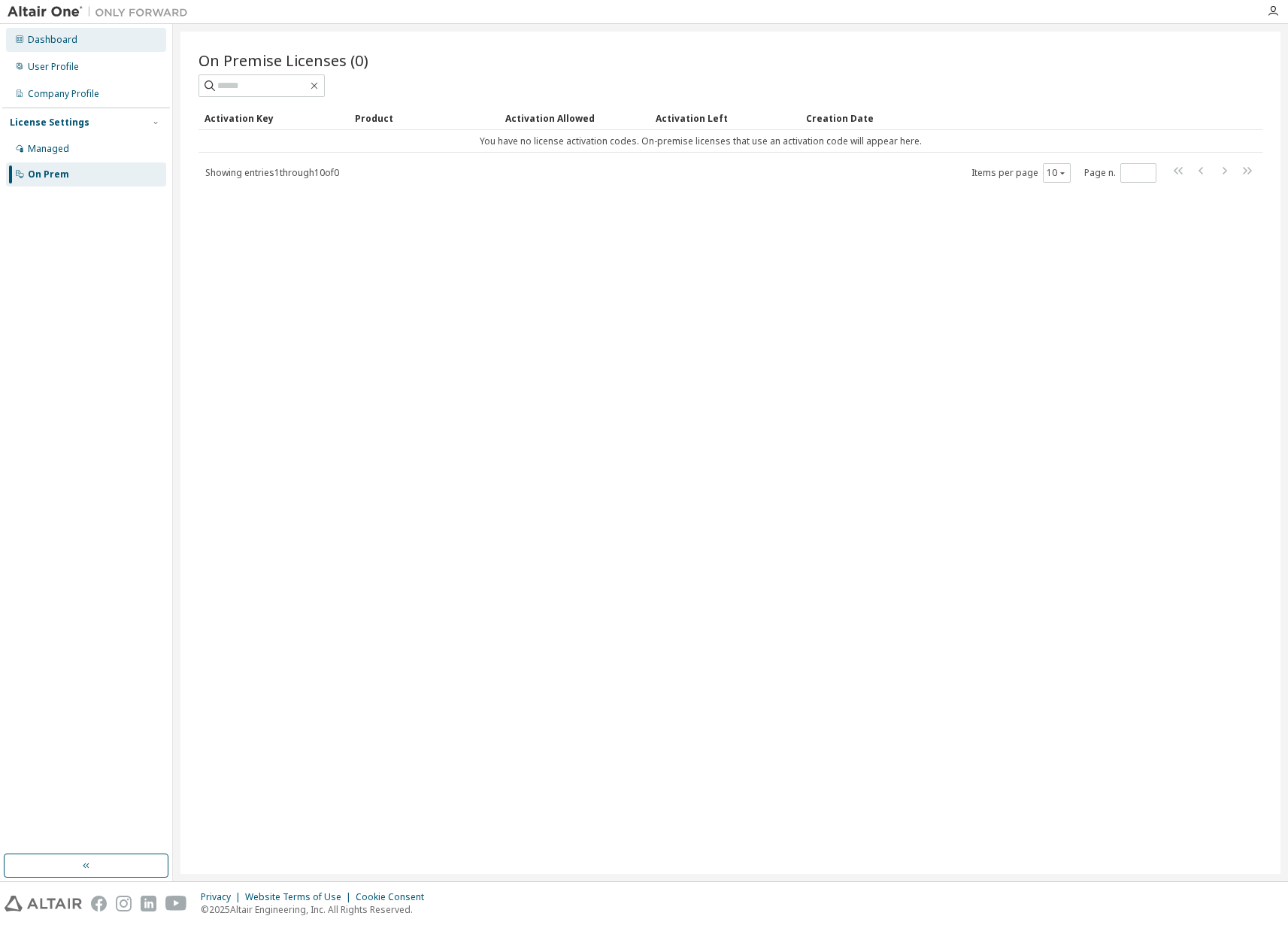
click at [28, 34] on div "Dashboard" at bounding box center [52, 39] width 50 height 12
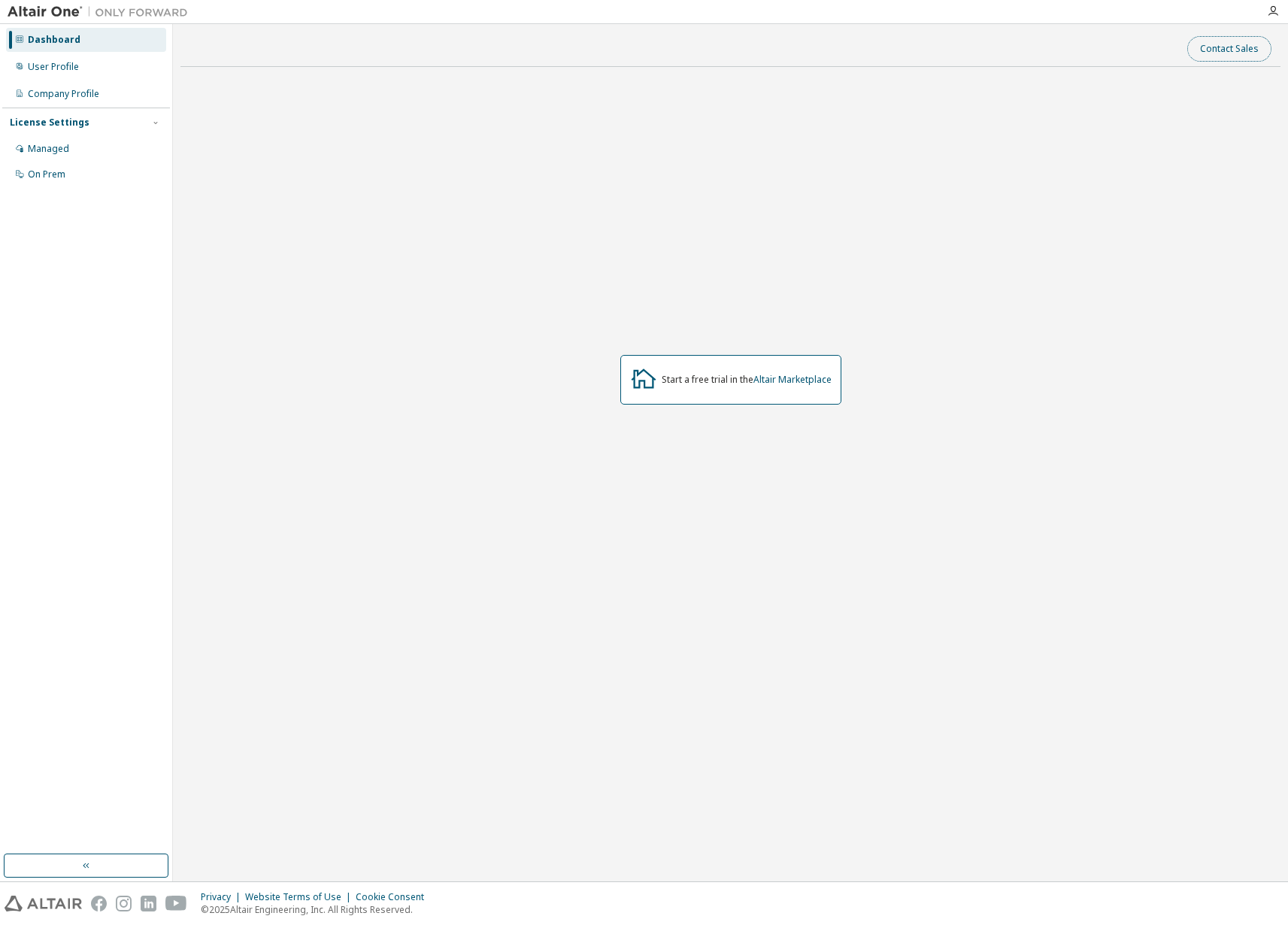
click at [1231, 47] on button "Contact Sales" at bounding box center [1230, 49] width 84 height 25
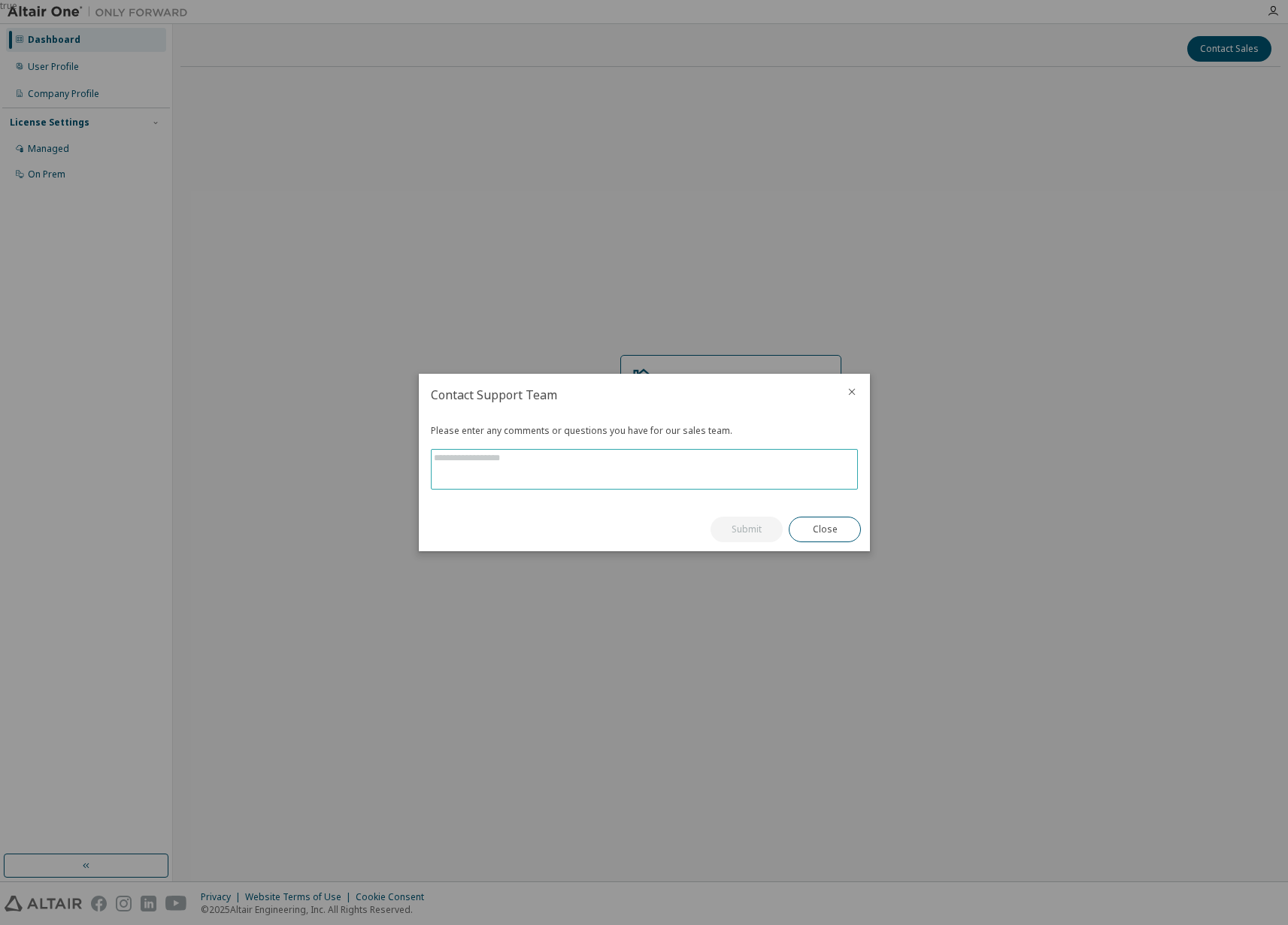
click at [534, 455] on textarea at bounding box center [644, 470] width 426 height 39
click at [478, 450] on textarea at bounding box center [644, 470] width 426 height 39
paste textarea "**********"
type textarea "**********"
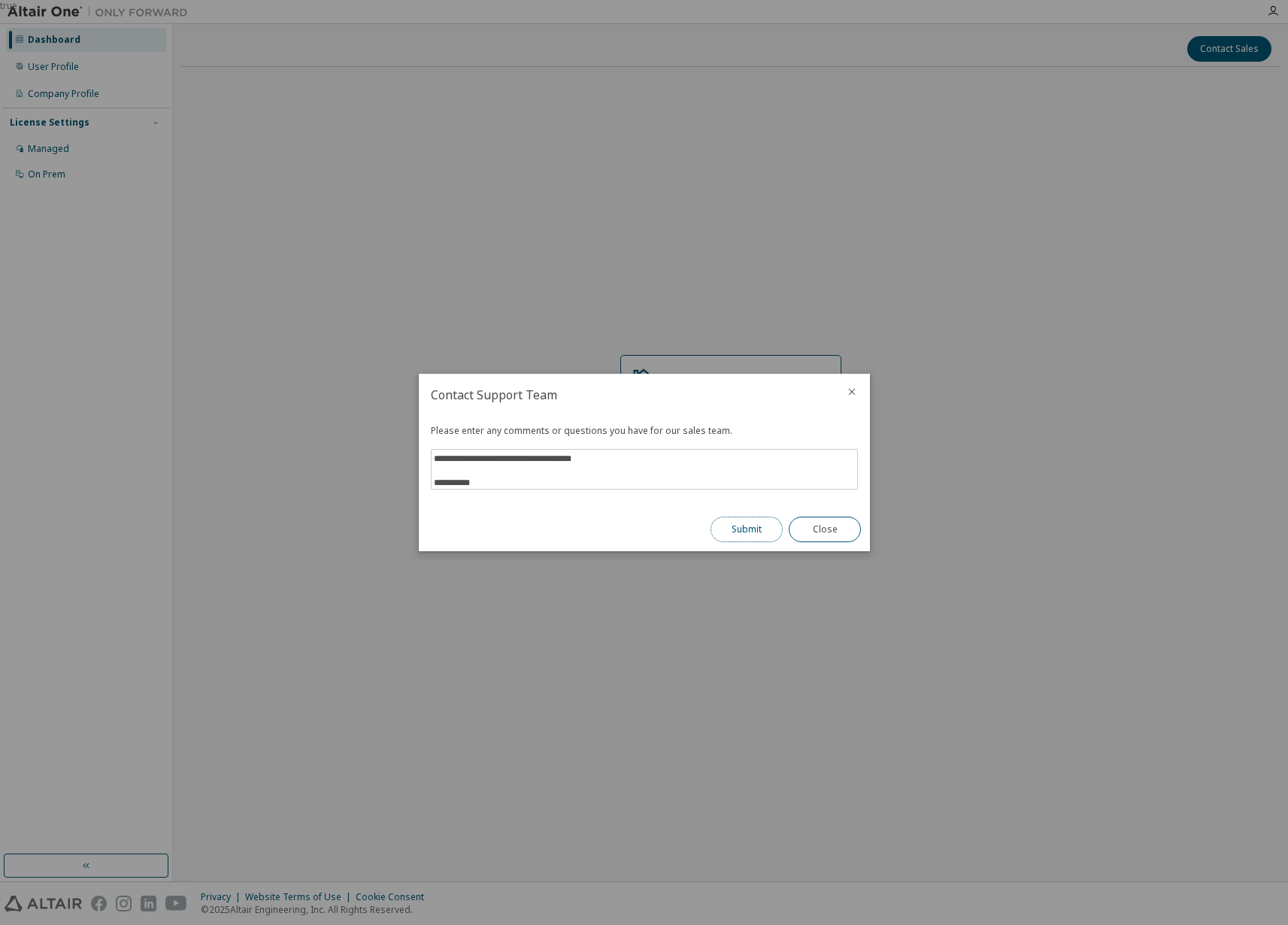
click at [751, 526] on button "Submit" at bounding box center [746, 529] width 72 height 25
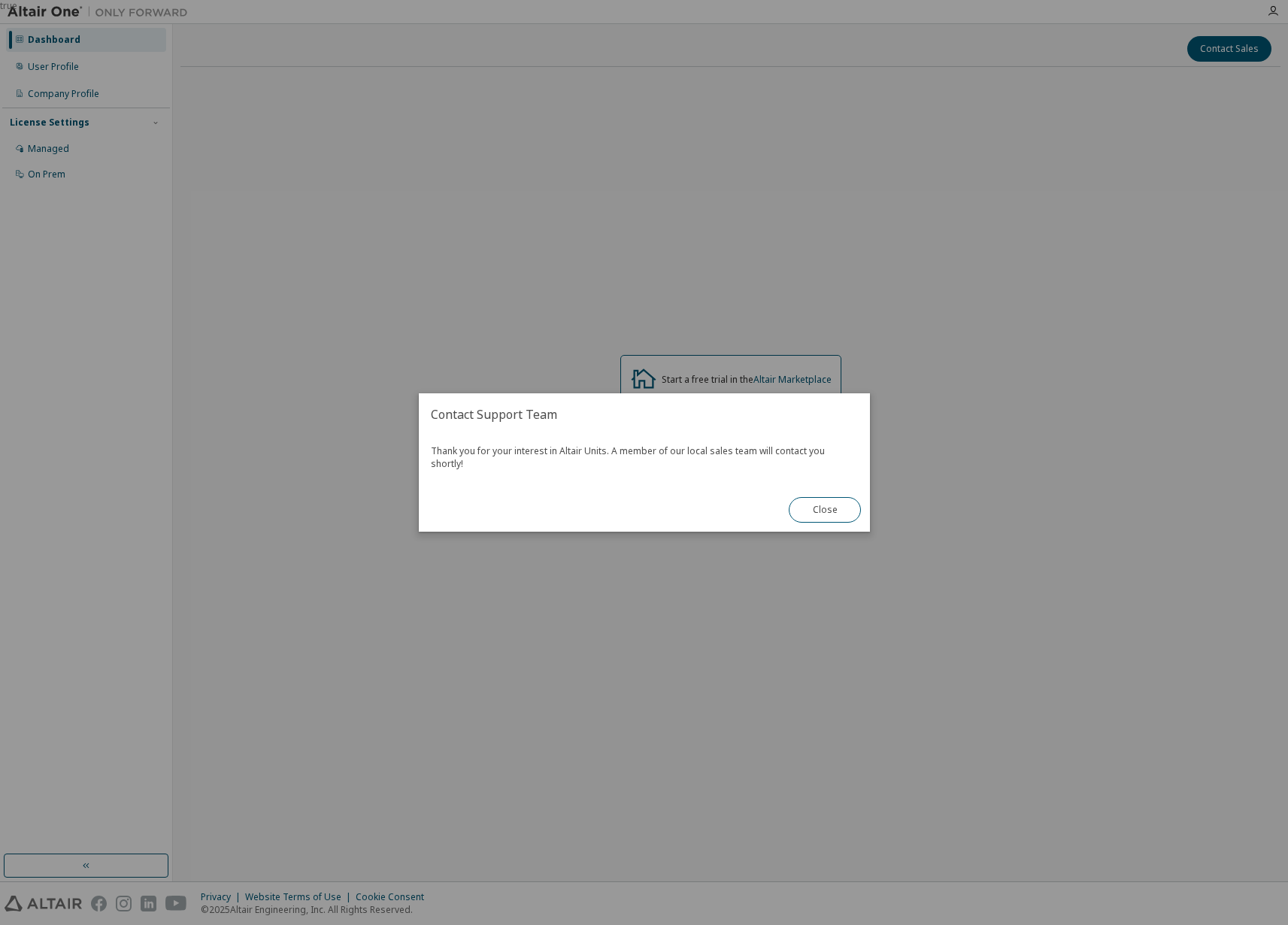
click at [799, 497] on button "Close" at bounding box center [825, 509] width 72 height 25
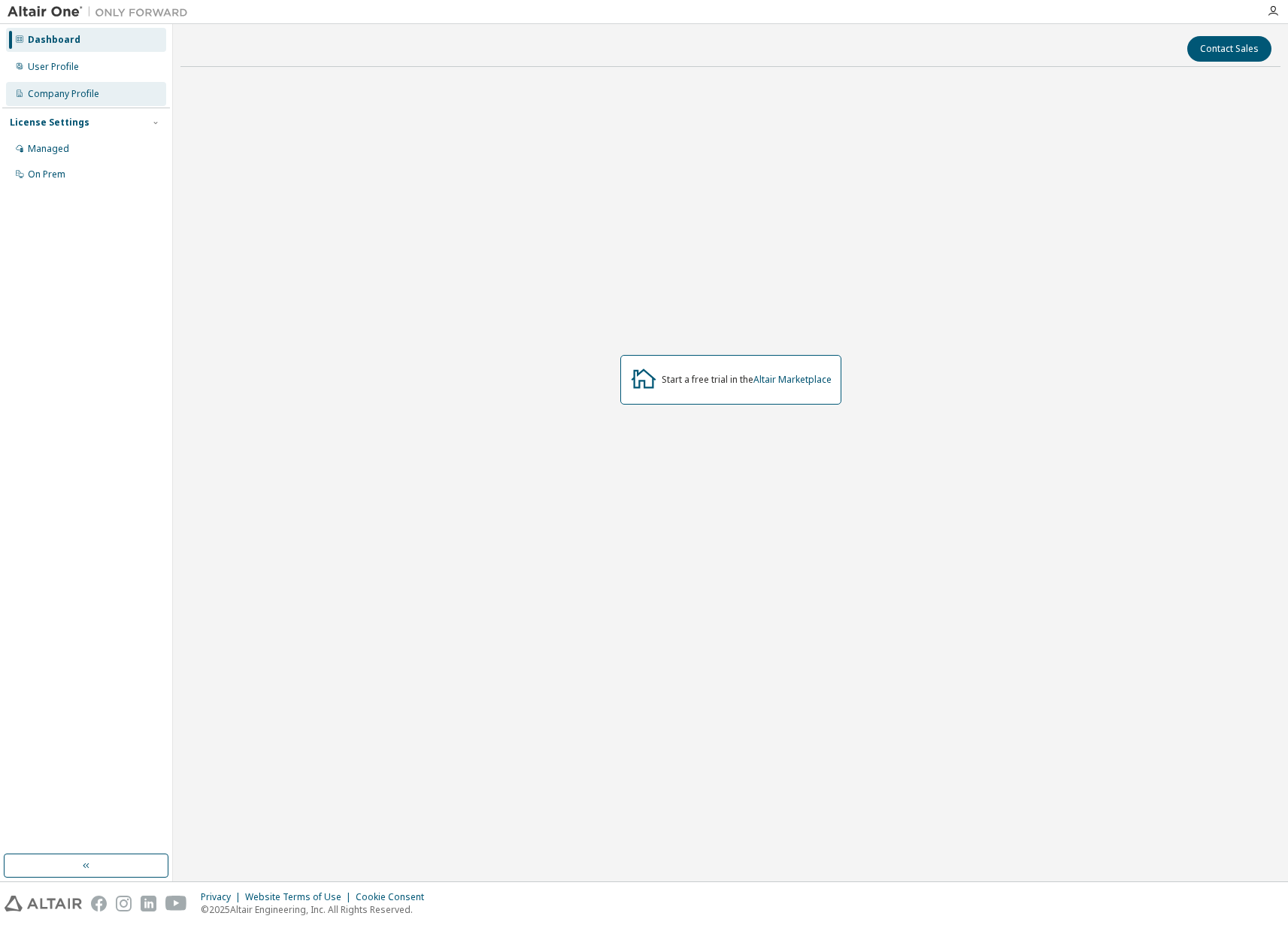
click at [48, 101] on div "Company Profile" at bounding box center [85, 95] width 160 height 24
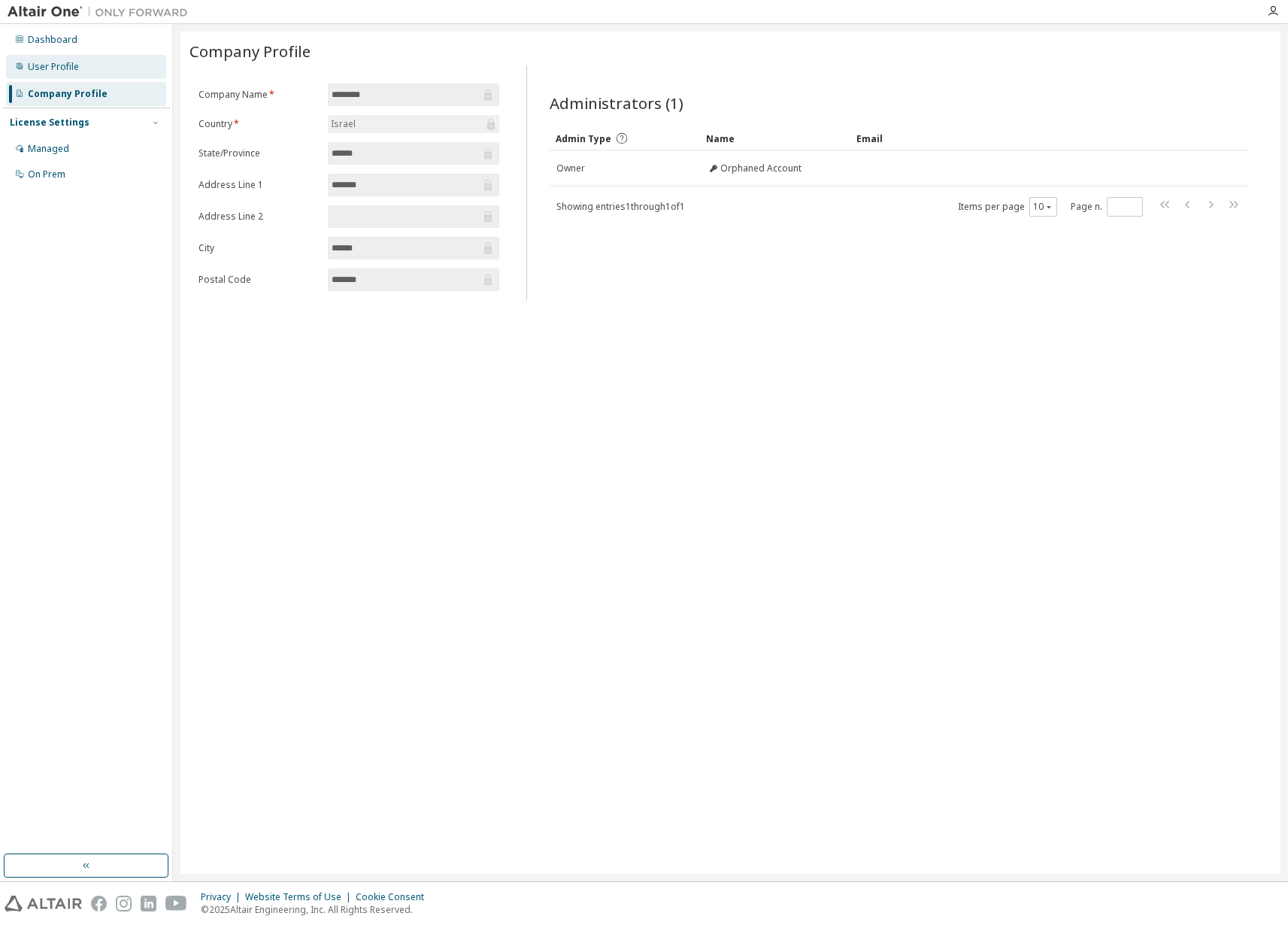
click at [55, 62] on div "User Profile" at bounding box center [53, 66] width 51 height 12
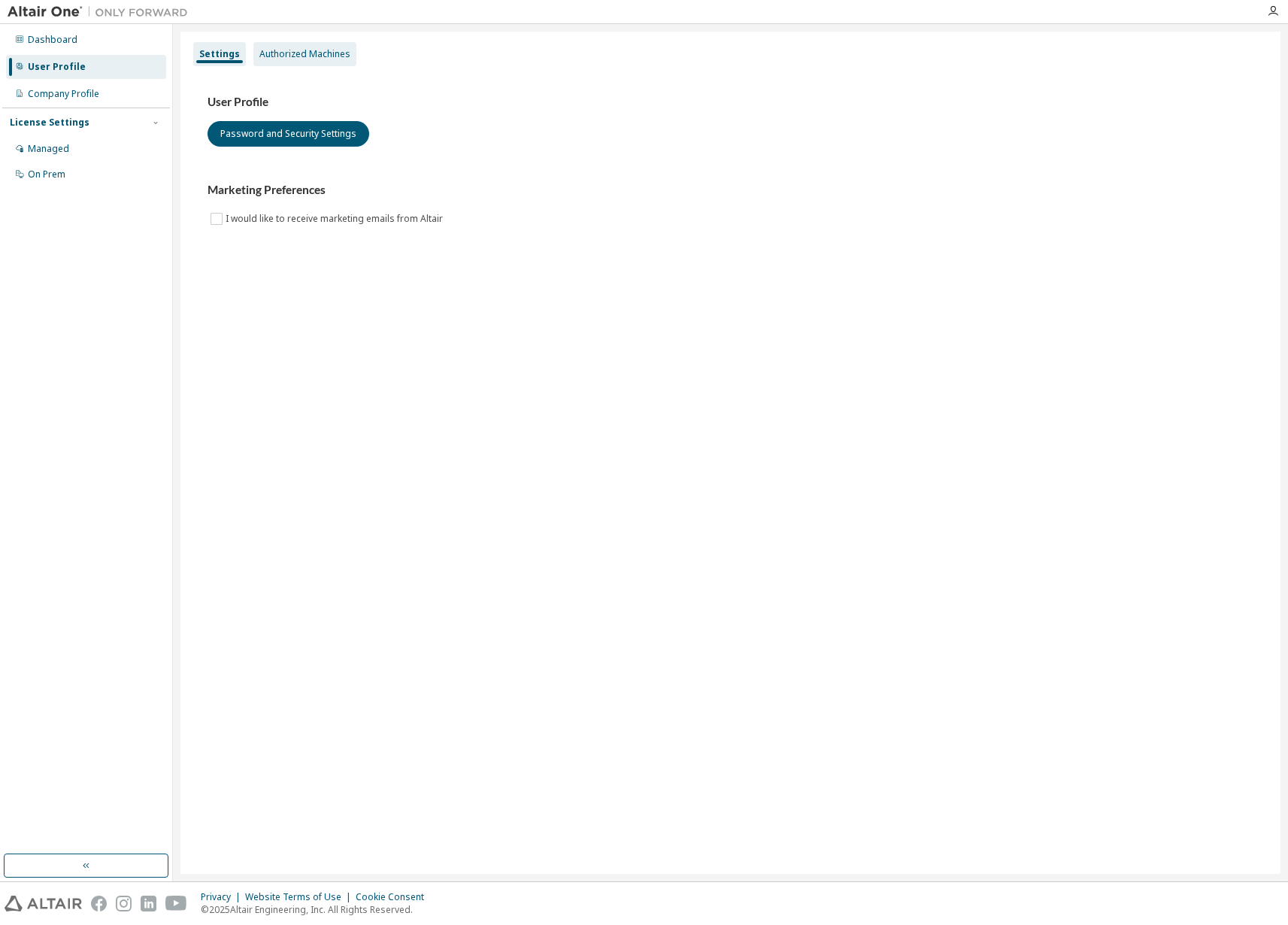
click at [282, 58] on div "Authorized Machines" at bounding box center [304, 53] width 91 height 12
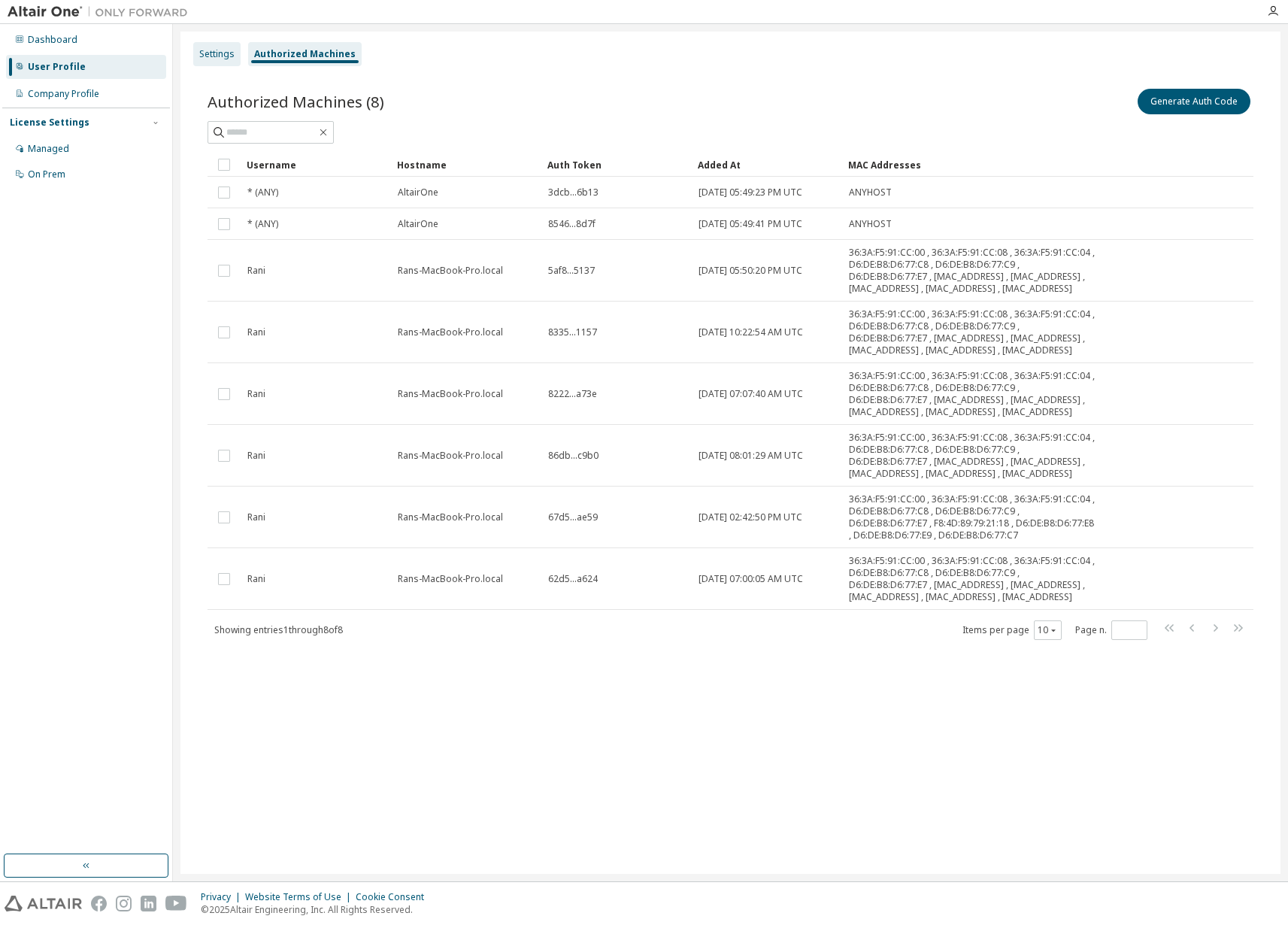
click at [220, 52] on div "Settings" at bounding box center [217, 53] width 36 height 12
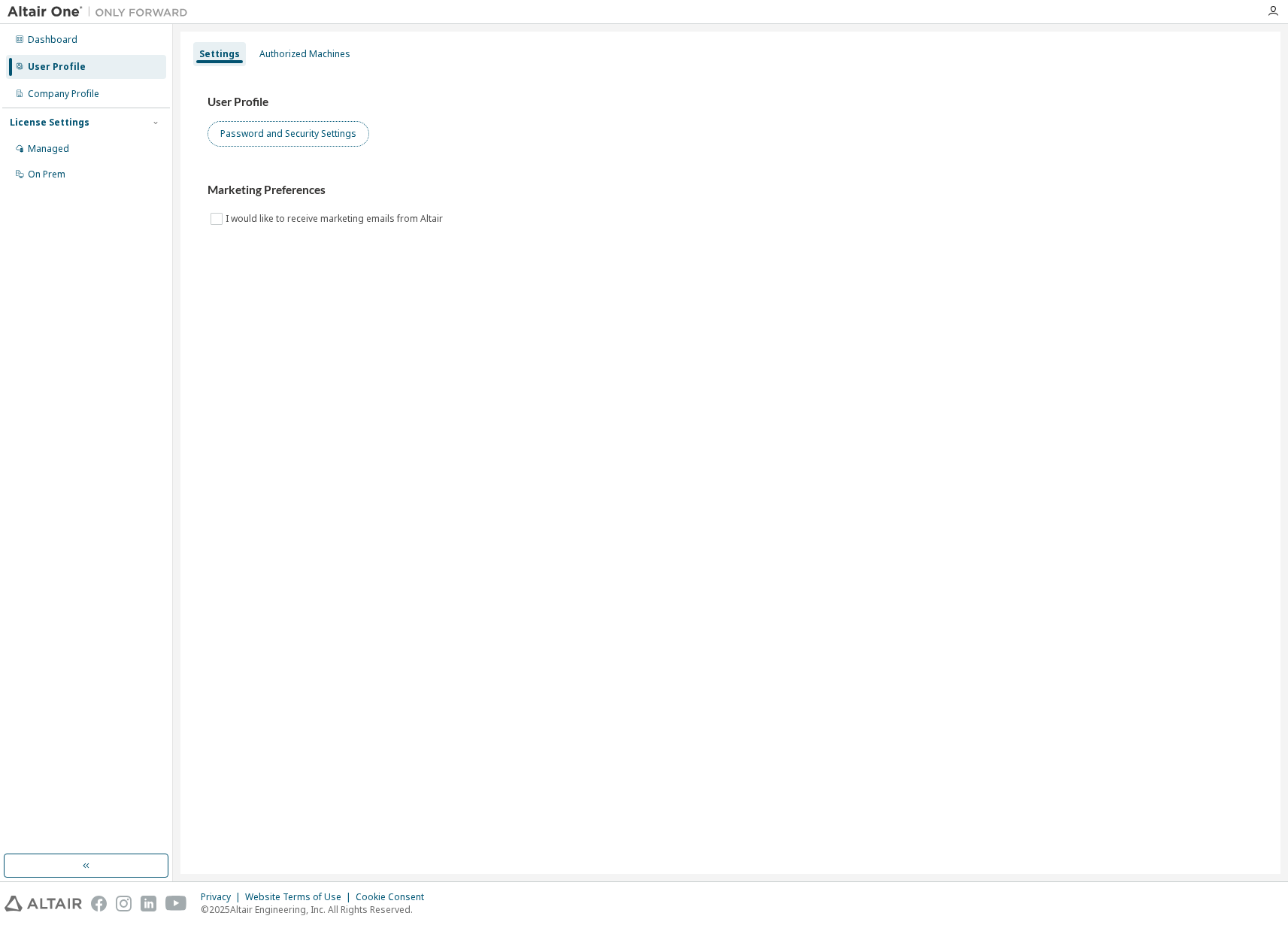
click at [243, 132] on button "Password and Security Settings" at bounding box center [288, 133] width 162 height 25
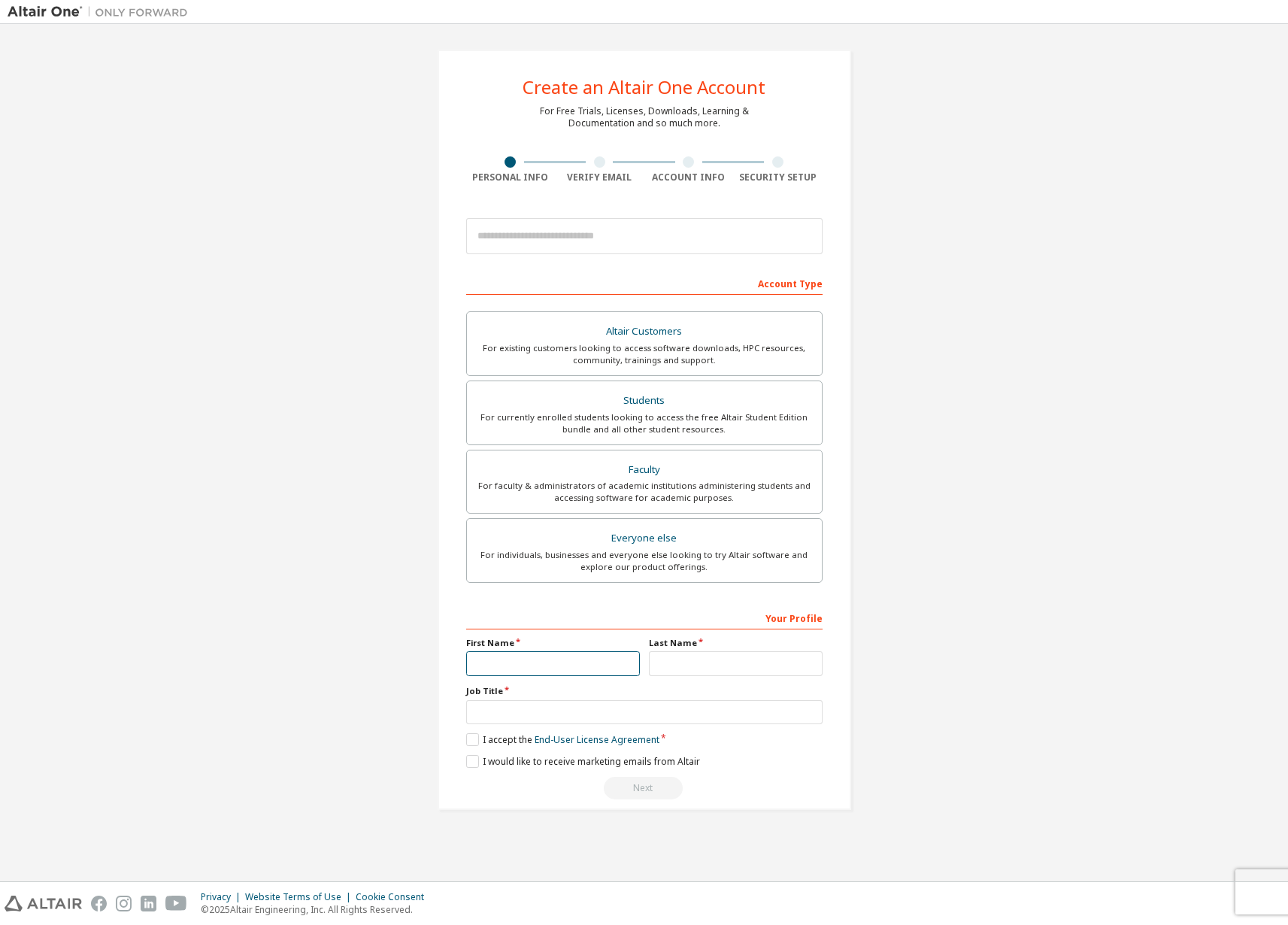
drag, startPoint x: 505, startPoint y: 665, endPoint x: 538, endPoint y: 643, distance: 39.7
click at [506, 665] on input "text" at bounding box center [553, 664] width 174 height 25
